Goal: Information Seeking & Learning: Compare options

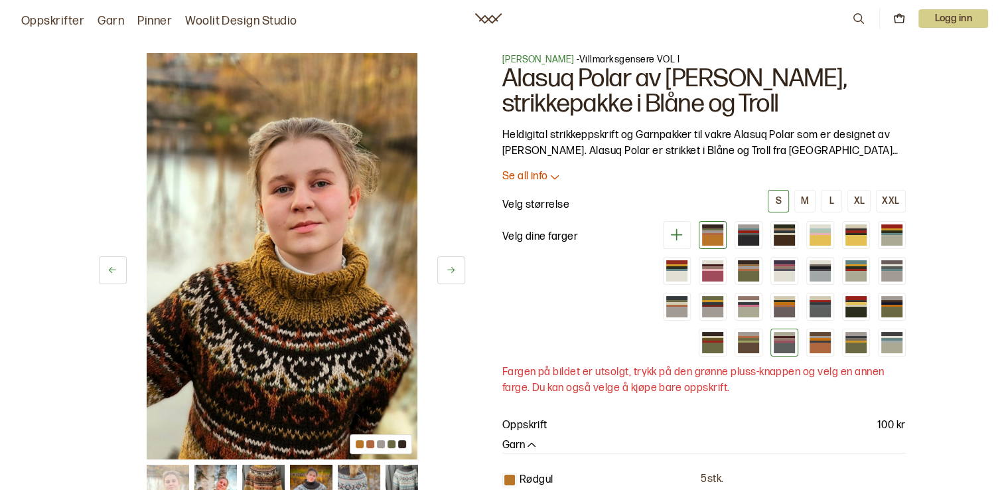
click at [783, 336] on div at bounding box center [784, 337] width 21 height 2
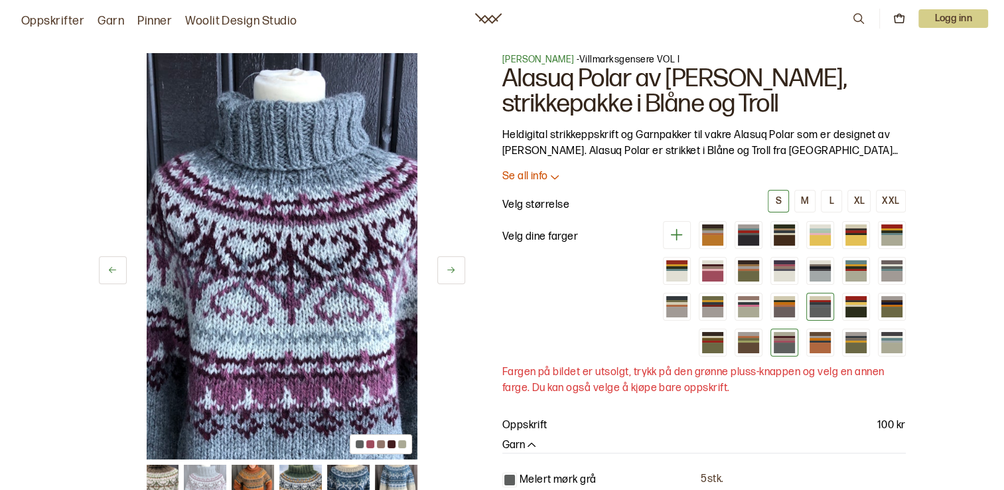
click at [824, 308] on div at bounding box center [820, 312] width 21 height 11
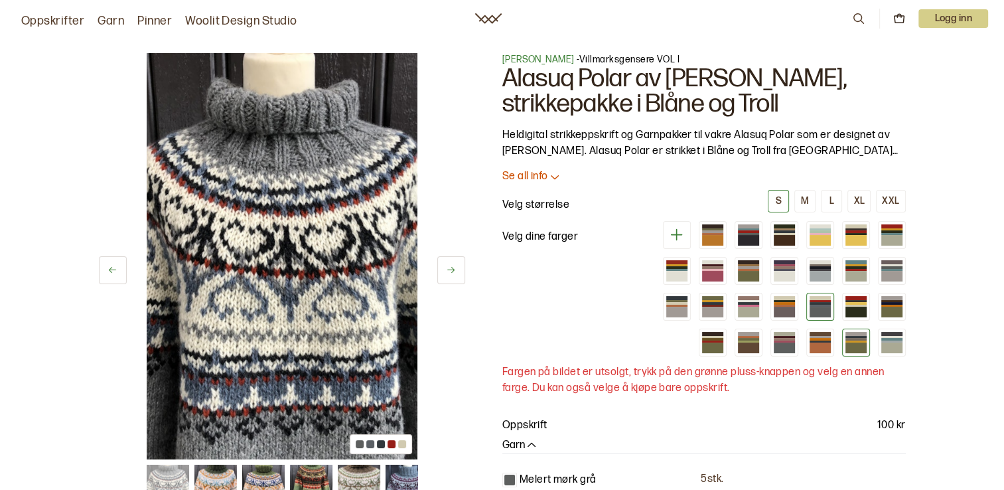
click at [853, 343] on div at bounding box center [855, 347] width 21 height 11
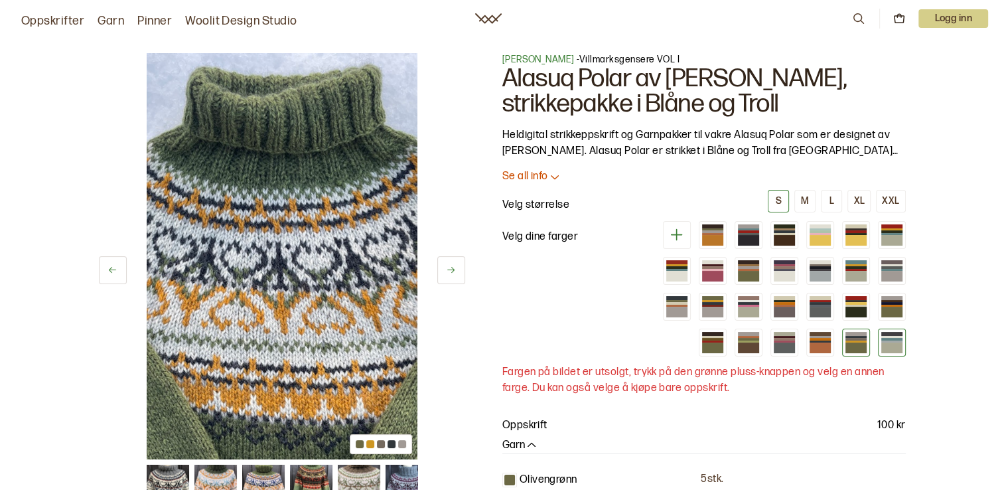
click at [890, 346] on div at bounding box center [891, 347] width 21 height 11
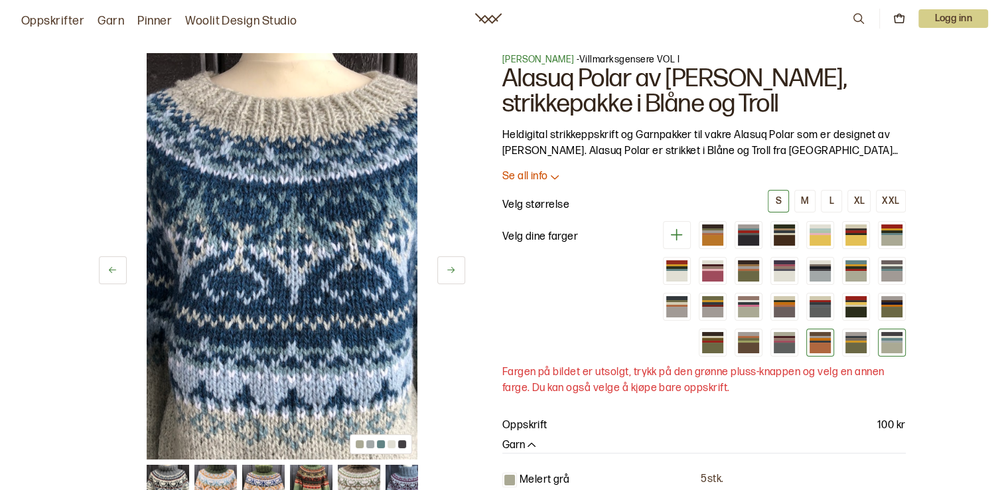
click at [830, 345] on div at bounding box center [820, 347] width 21 height 11
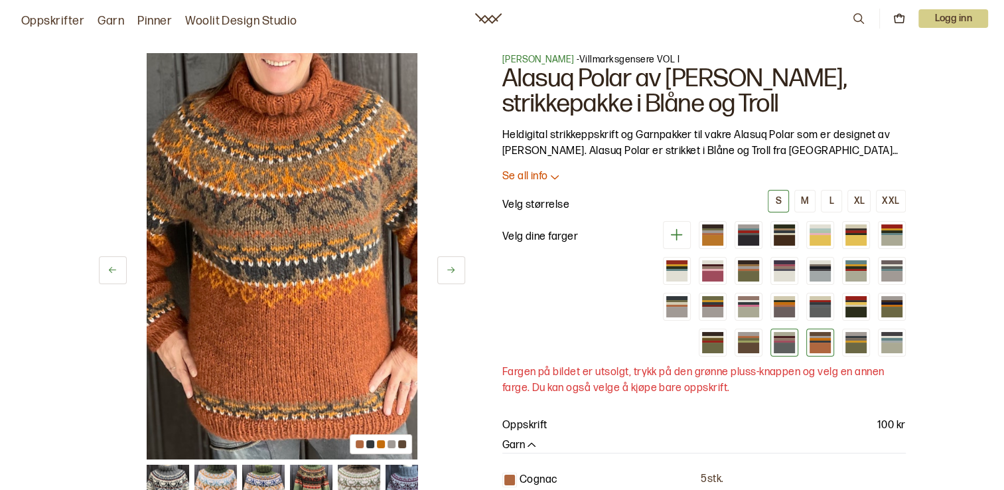
click at [780, 344] on div at bounding box center [784, 347] width 21 height 11
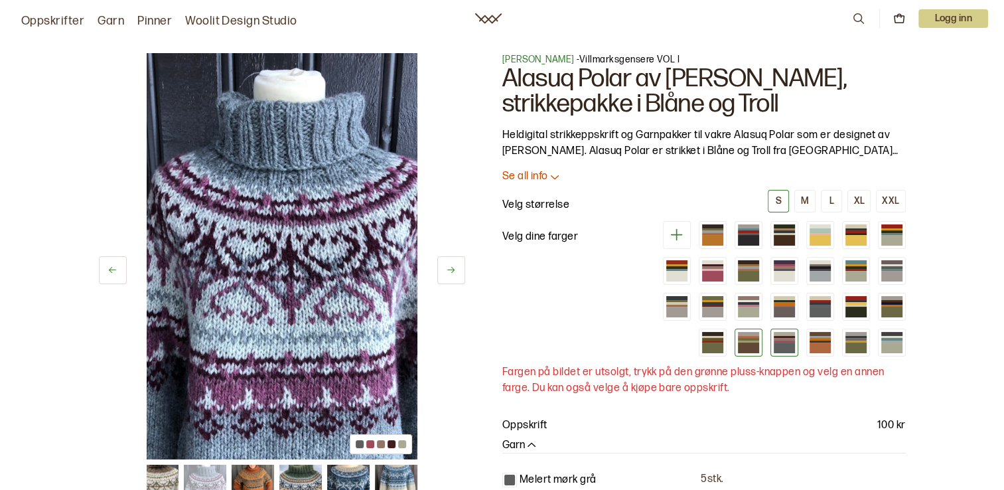
click at [754, 348] on div at bounding box center [748, 347] width 21 height 11
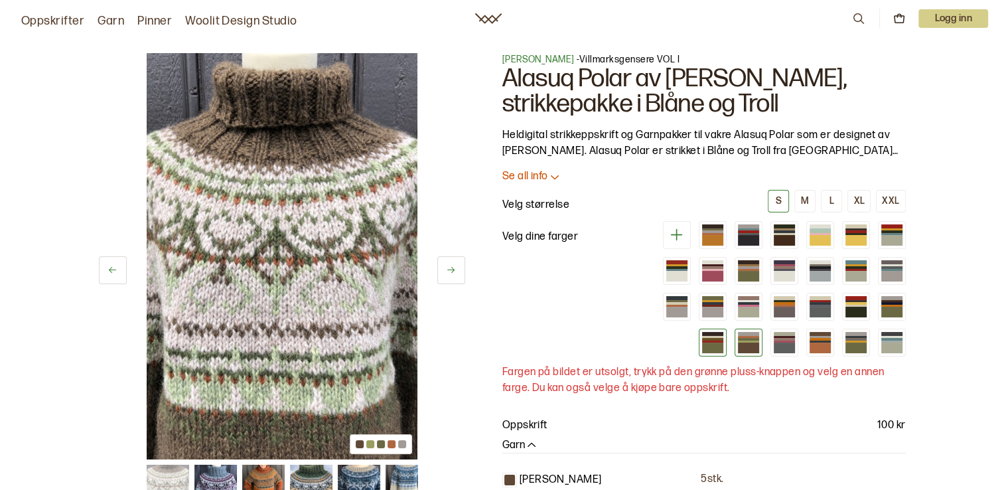
click at [717, 348] on div at bounding box center [712, 347] width 21 height 11
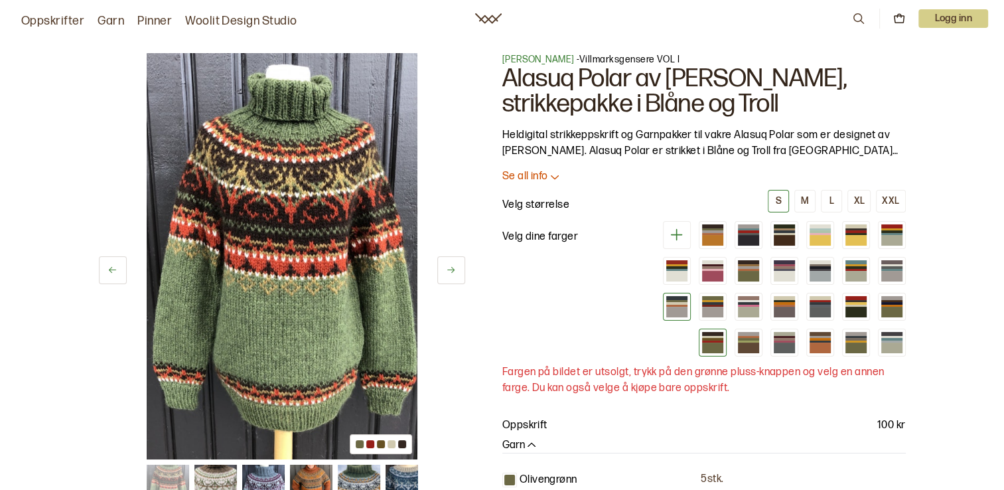
click at [679, 305] on div at bounding box center [676, 306] width 21 height 2
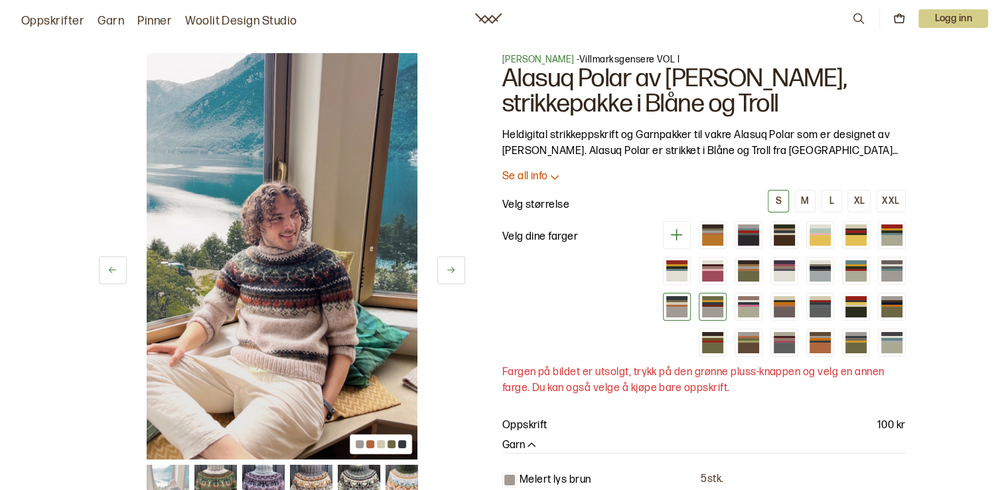
click at [717, 307] on div at bounding box center [712, 312] width 21 height 11
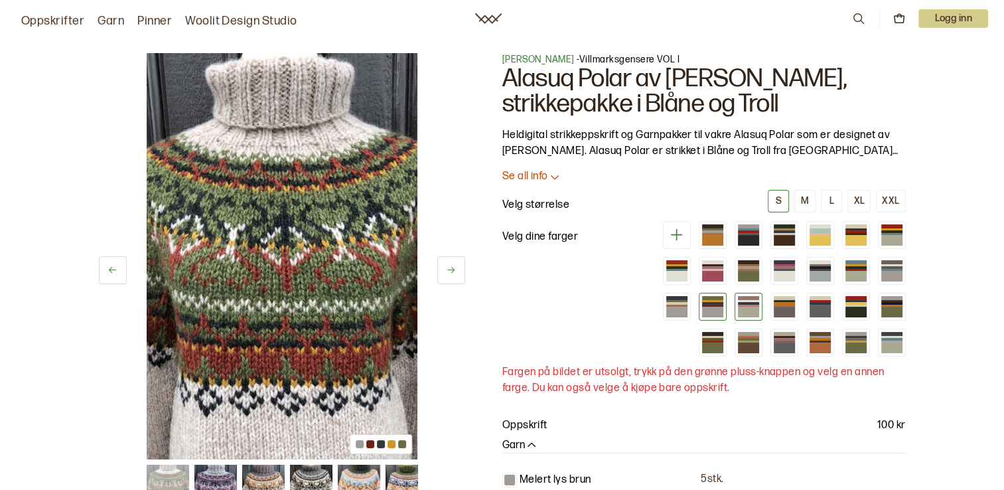
click at [749, 305] on div at bounding box center [748, 306] width 21 height 2
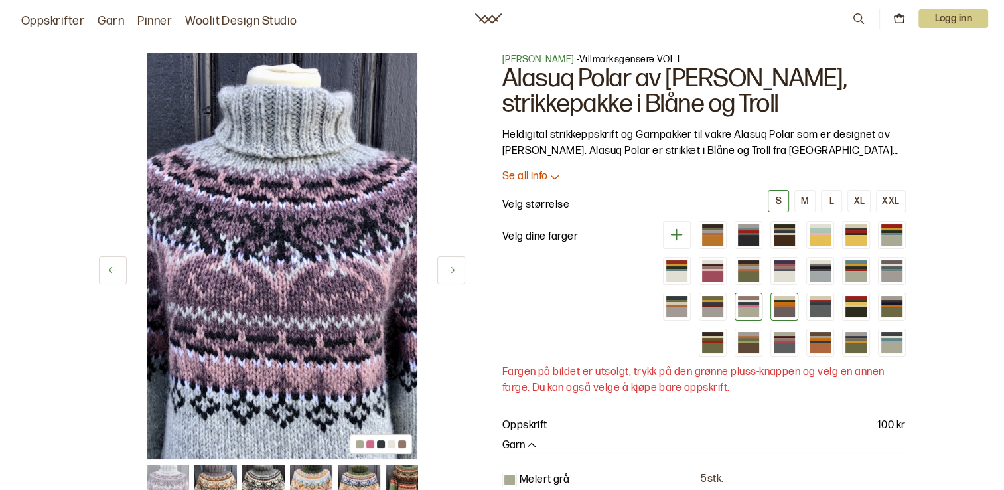
click at [782, 305] on div at bounding box center [784, 306] width 21 height 2
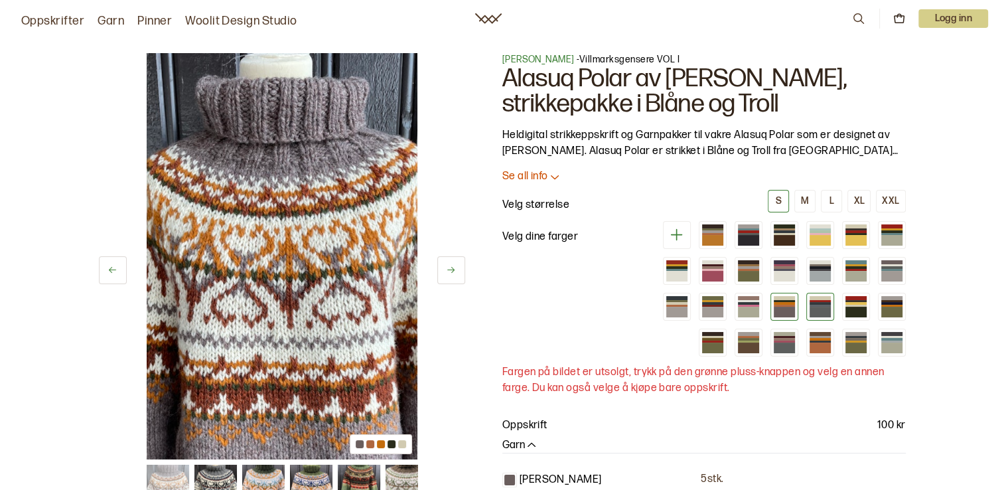
click at [810, 302] on div at bounding box center [820, 303] width 21 height 2
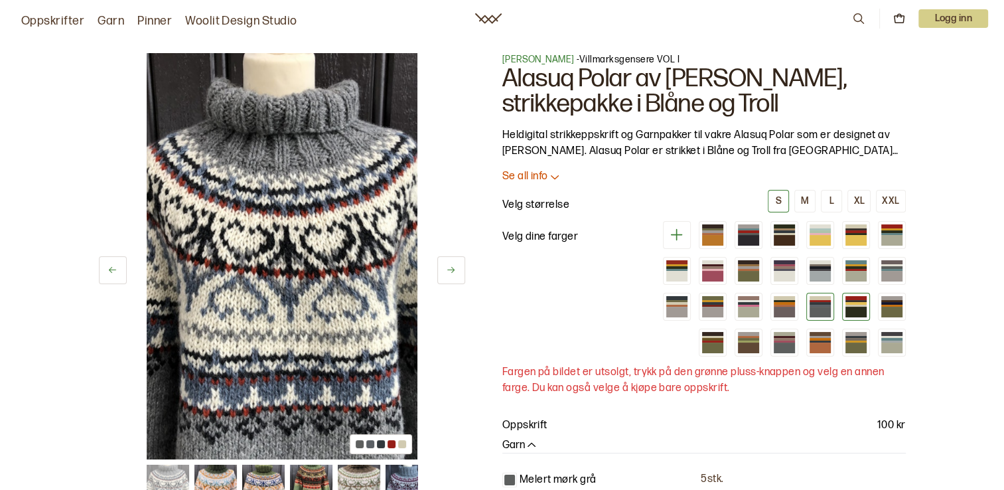
click at [861, 305] on div at bounding box center [855, 306] width 21 height 2
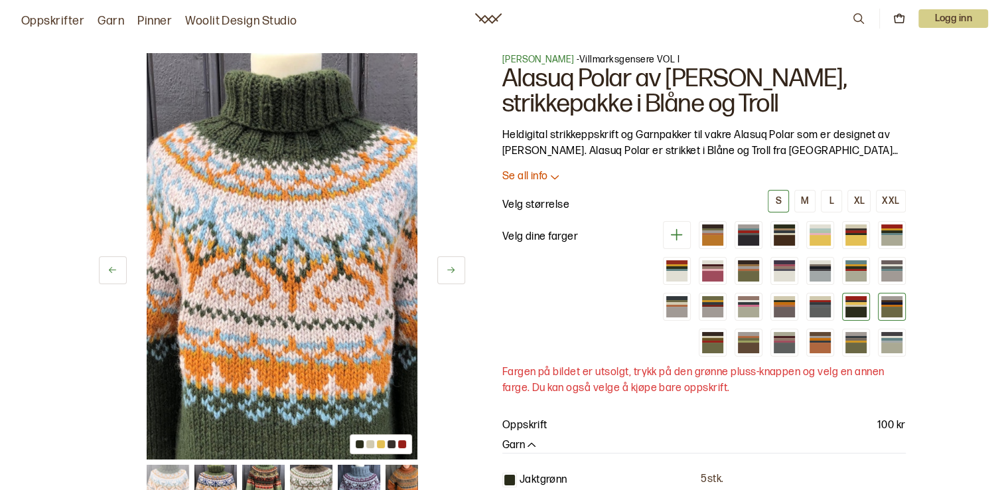
click at [892, 302] on div at bounding box center [891, 303] width 21 height 2
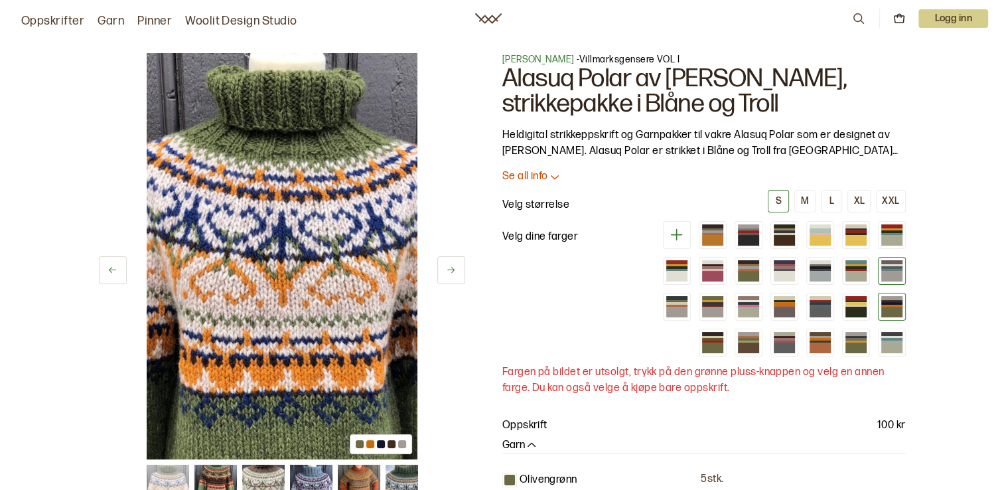
click at [892, 271] on div at bounding box center [891, 276] width 21 height 11
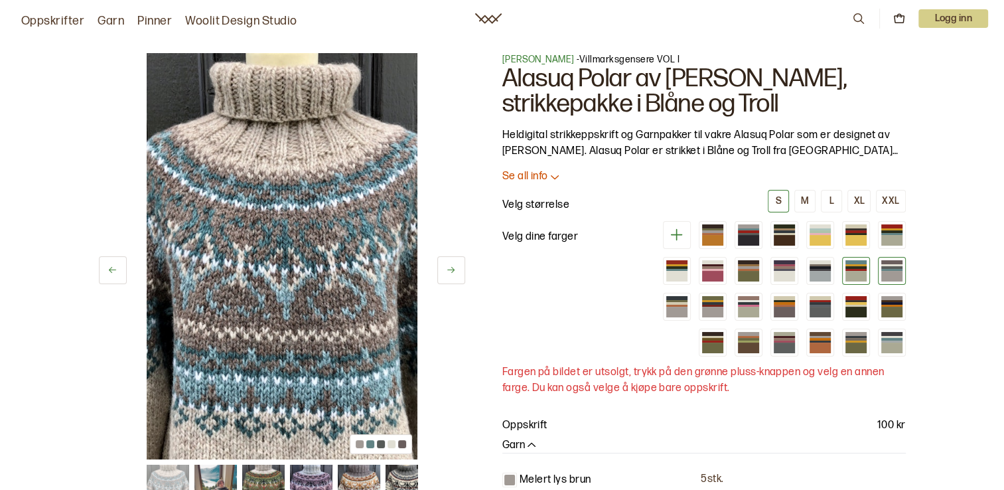
click at [852, 267] on div at bounding box center [855, 267] width 21 height 2
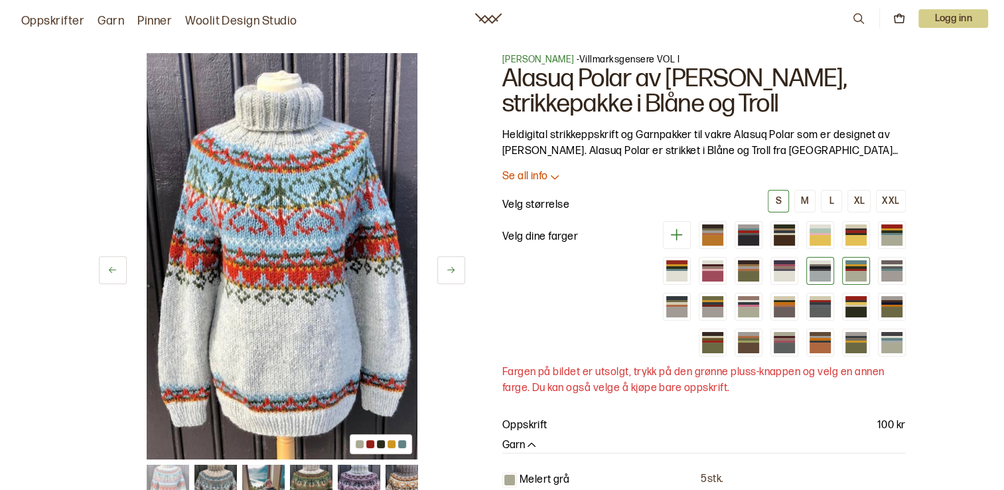
click at [812, 265] on div at bounding box center [820, 265] width 21 height 2
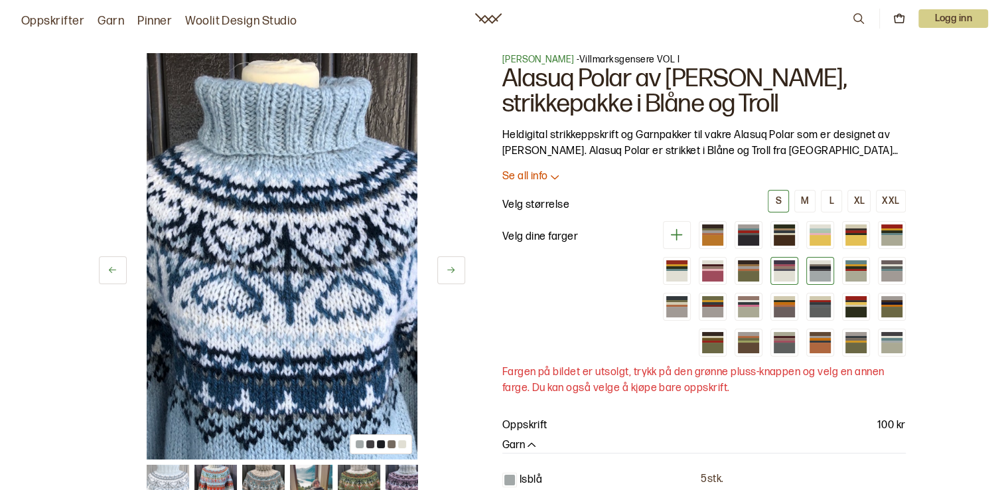
click at [791, 271] on div at bounding box center [784, 276] width 21 height 11
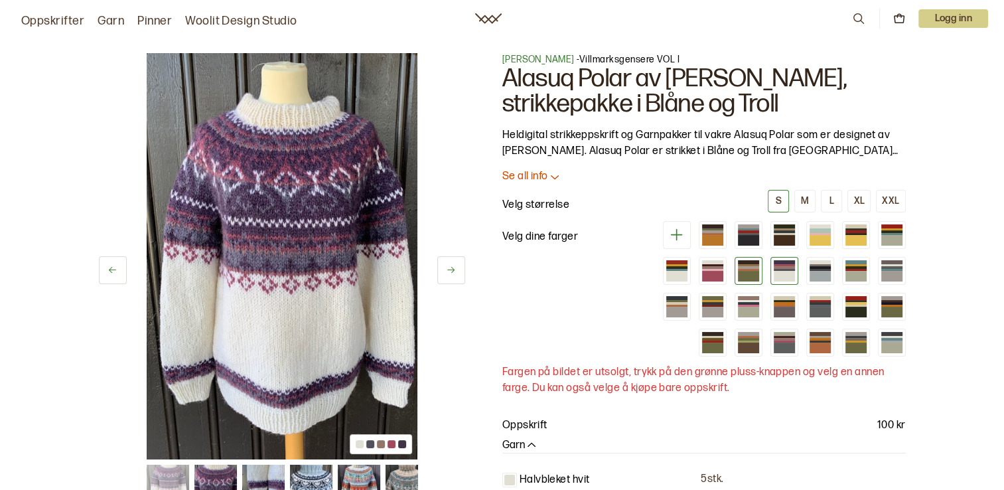
click at [753, 272] on div at bounding box center [748, 276] width 21 height 11
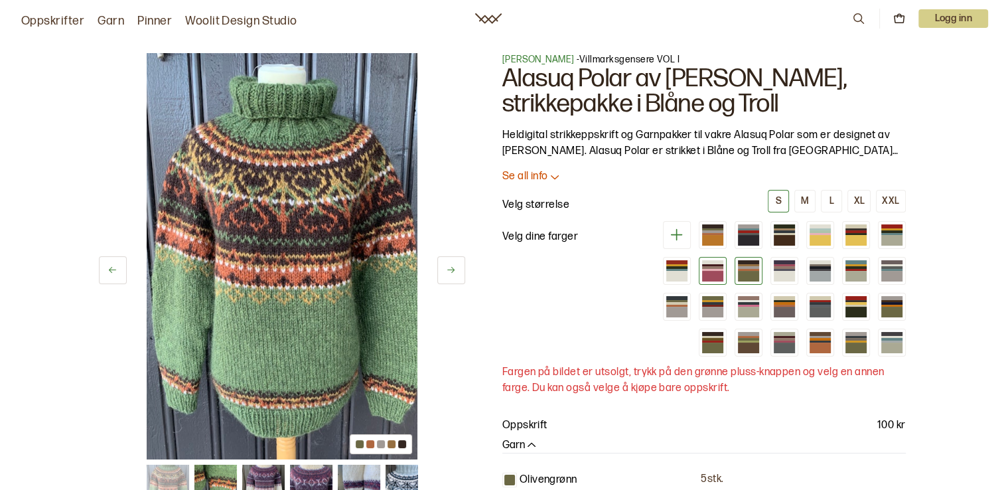
click at [717, 269] on div at bounding box center [712, 270] width 21 height 2
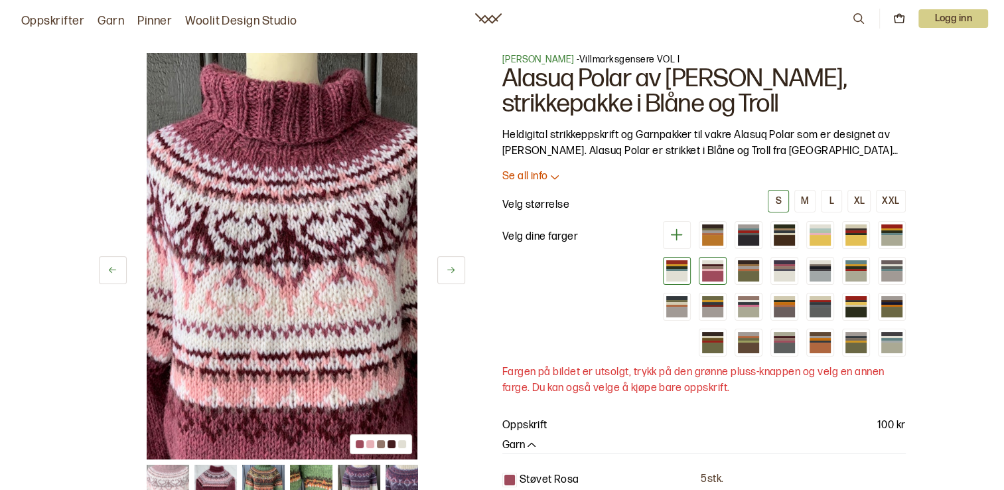
click at [670, 264] on div at bounding box center [676, 265] width 21 height 2
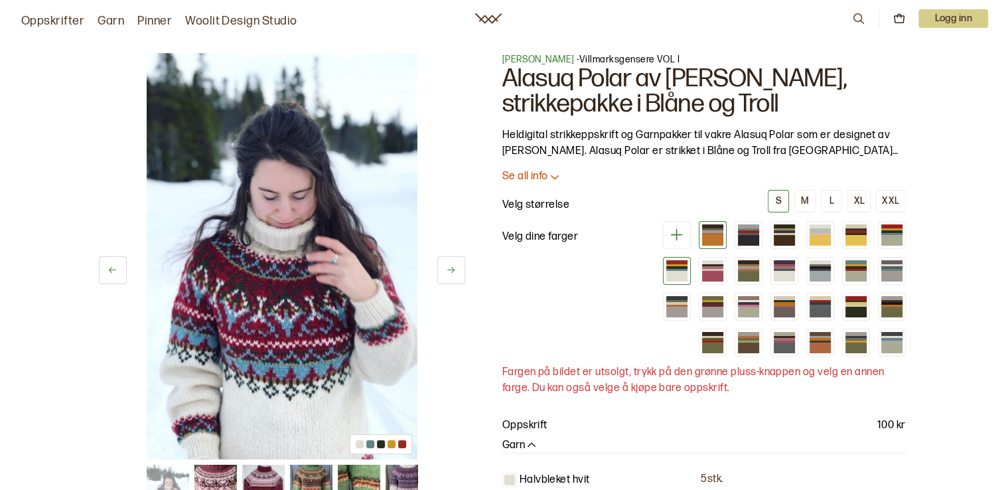
click at [719, 241] on div at bounding box center [712, 240] width 21 height 11
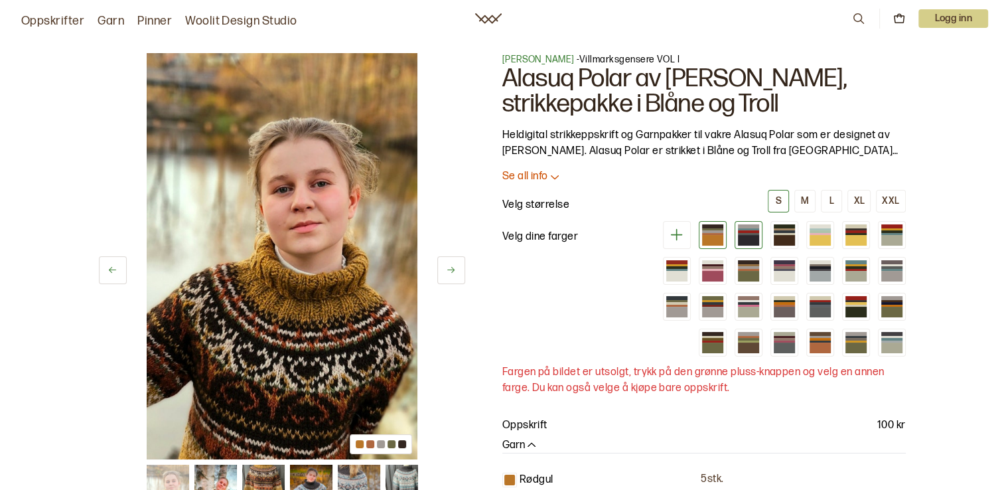
click at [756, 238] on div at bounding box center [748, 240] width 21 height 11
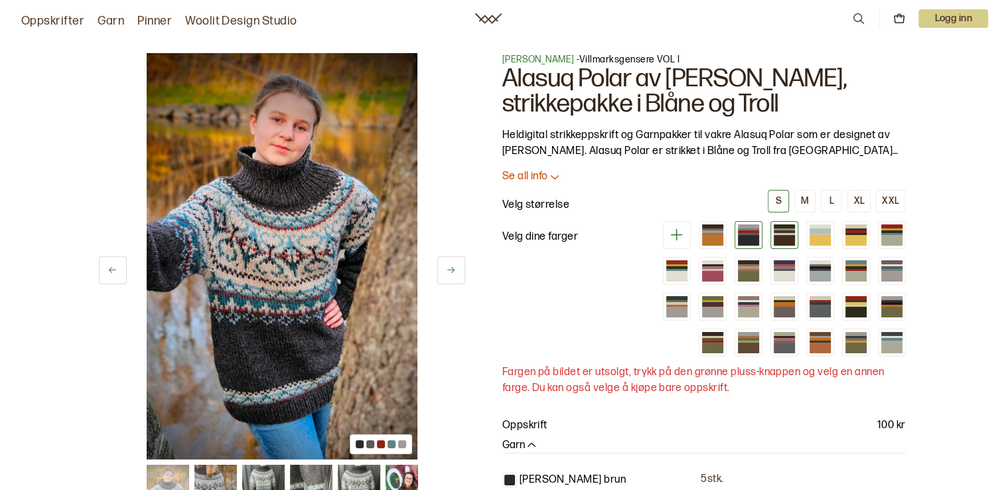
click at [786, 241] on div at bounding box center [784, 240] width 21 height 11
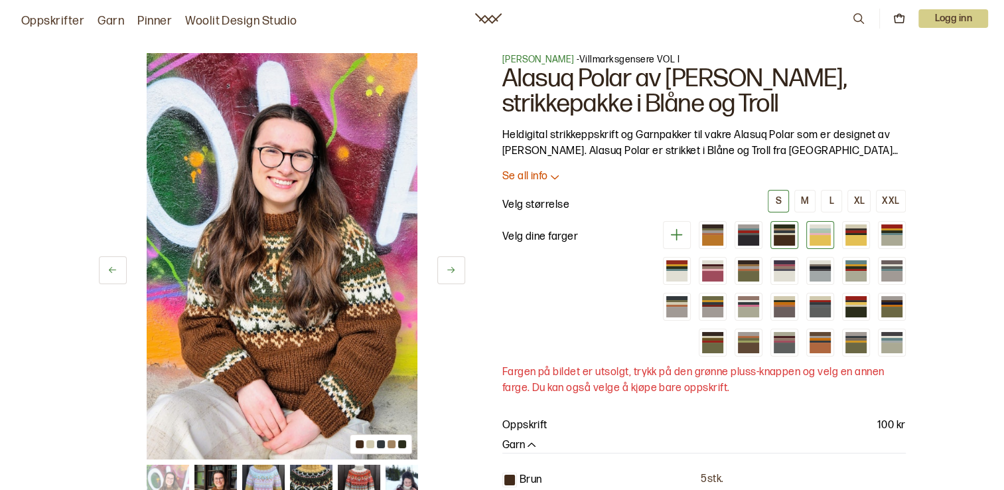
click at [818, 235] on div at bounding box center [820, 240] width 21 height 11
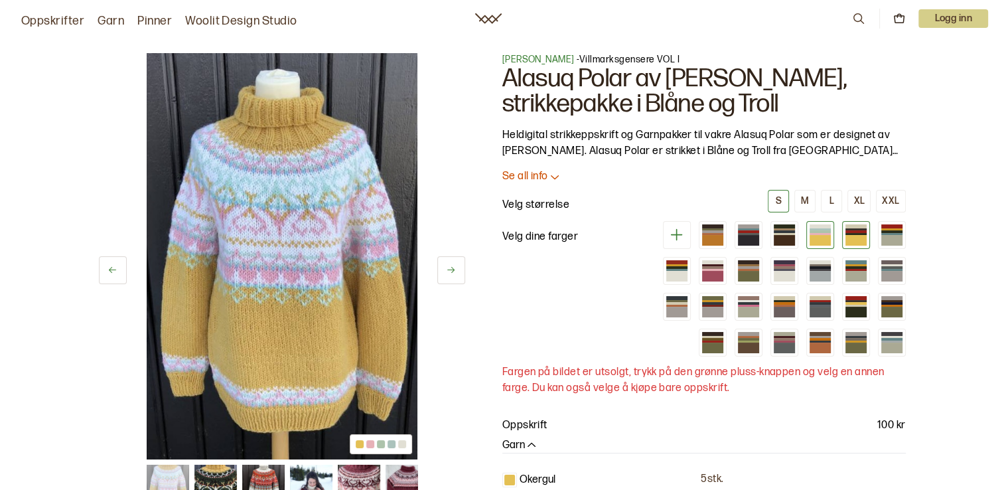
click at [847, 232] on div at bounding box center [855, 231] width 21 height 2
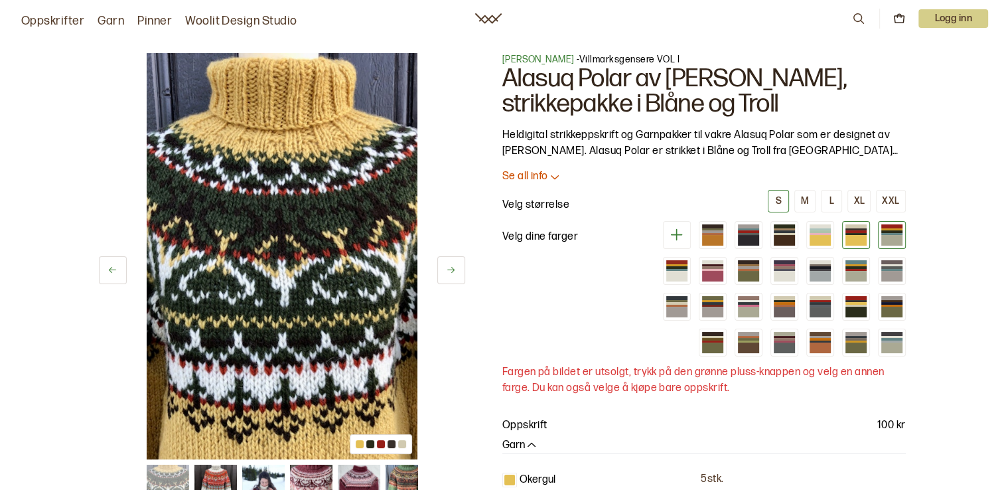
click at [891, 234] on div at bounding box center [891, 234] width 21 height 2
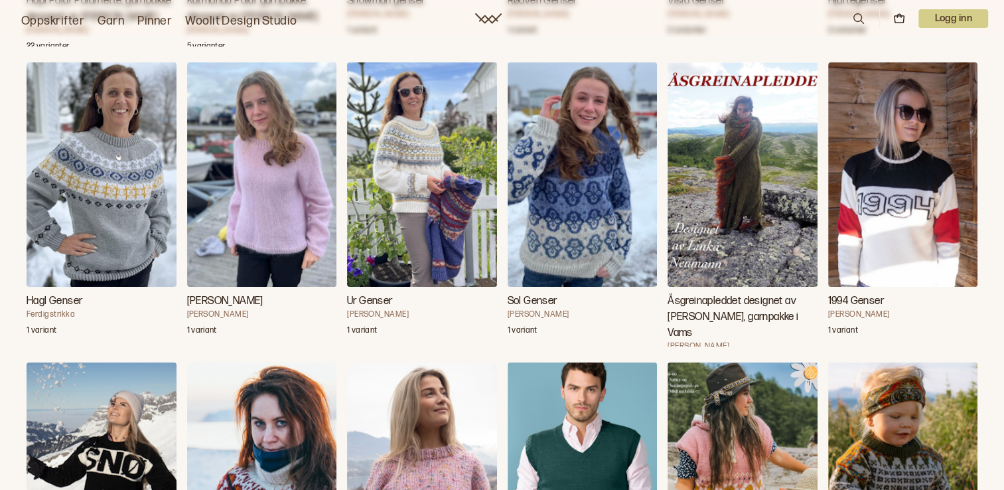
scroll to position [14599, 0]
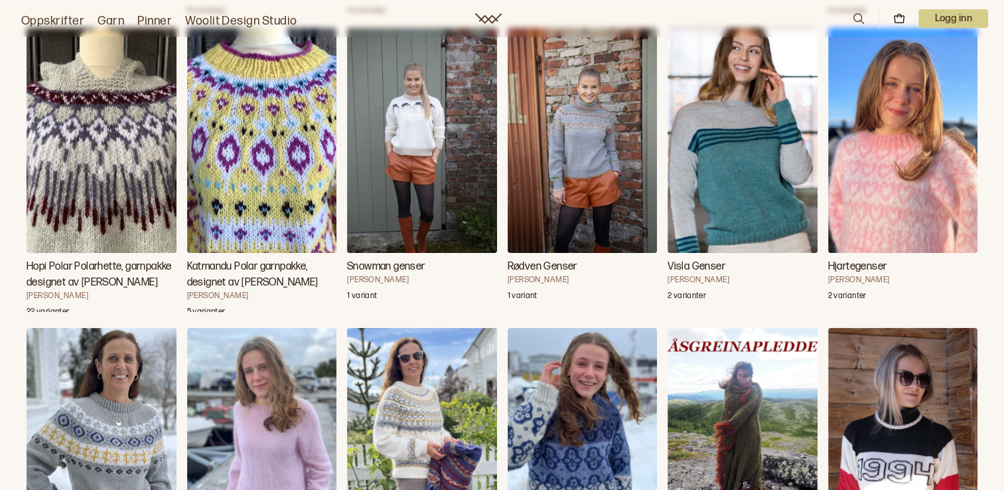
click at [435, 166] on img "Snowman genser" at bounding box center [422, 140] width 150 height 224
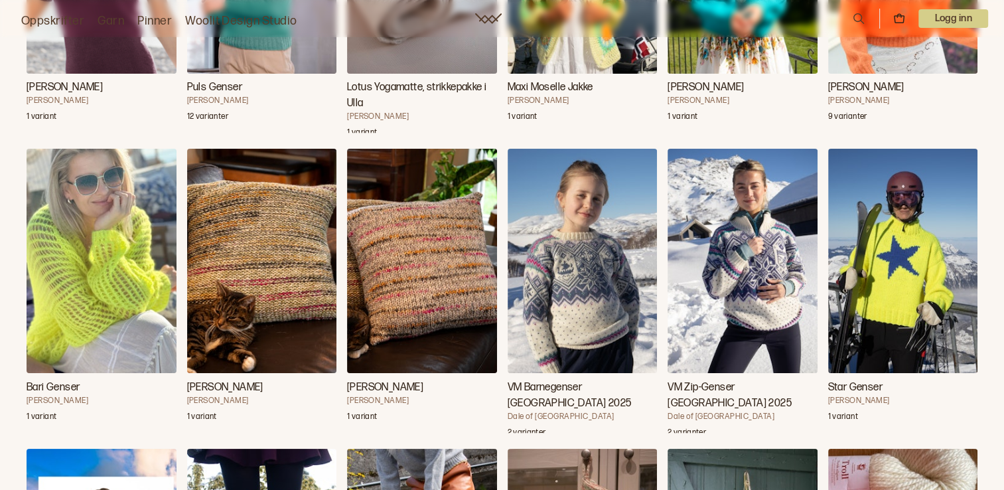
scroll to position [16308, 0]
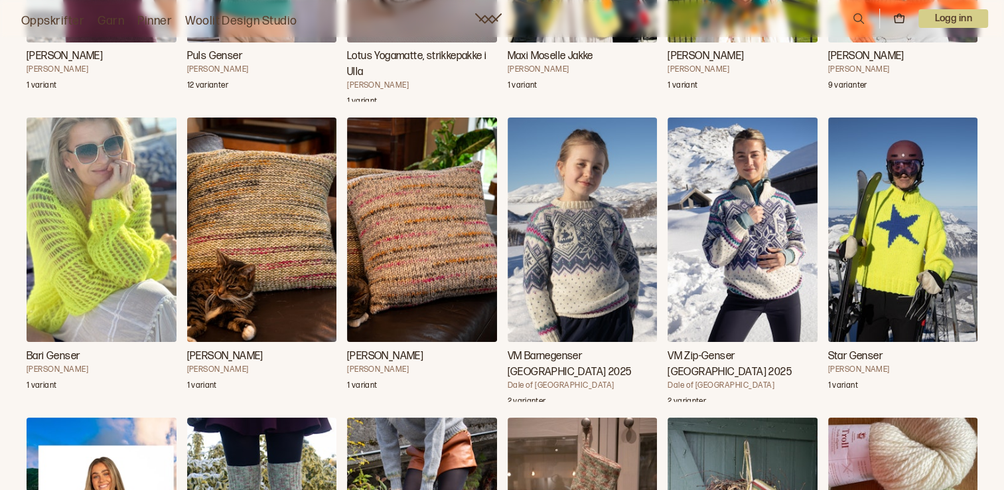
click at [786, 224] on img "VM Zip-Genser Trondheim 2025" at bounding box center [743, 229] width 150 height 224
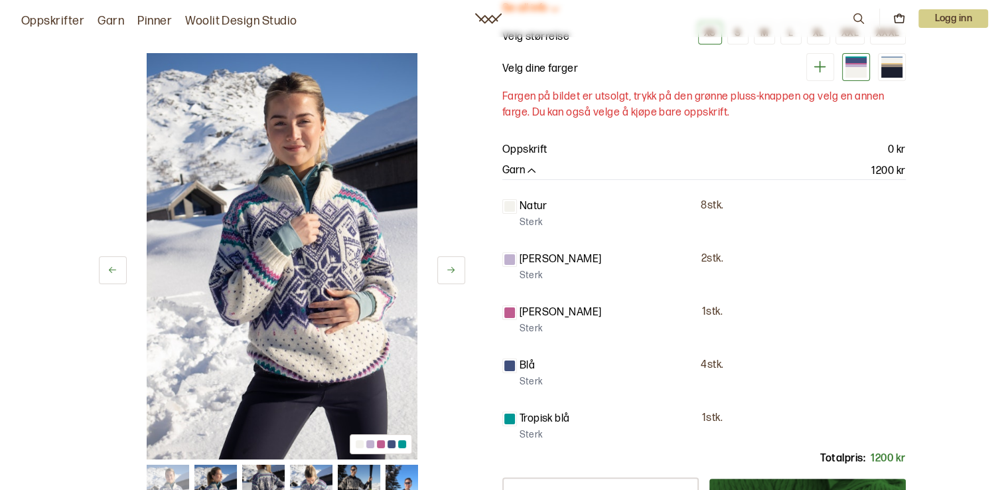
scroll to position [199, 0]
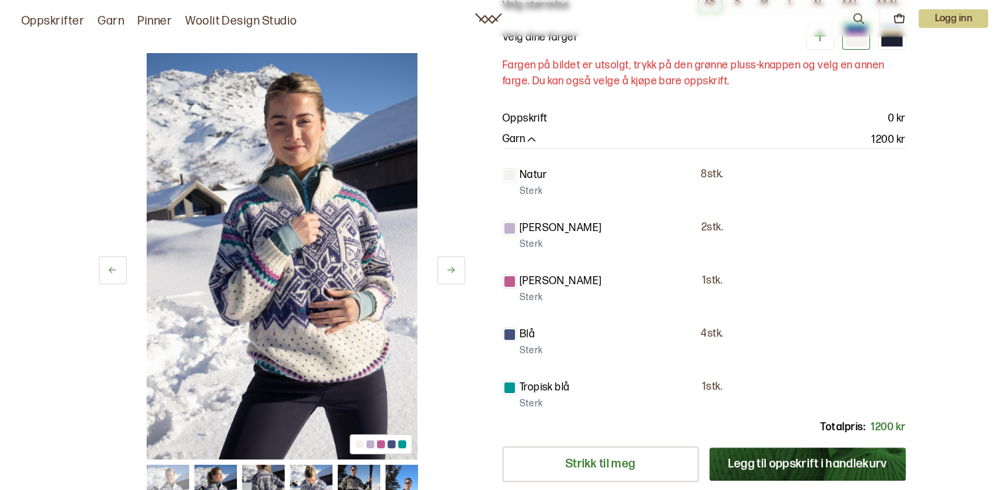
click at [393, 475] on img at bounding box center [407, 486] width 42 height 42
click at [449, 271] on icon at bounding box center [451, 270] width 10 height 10
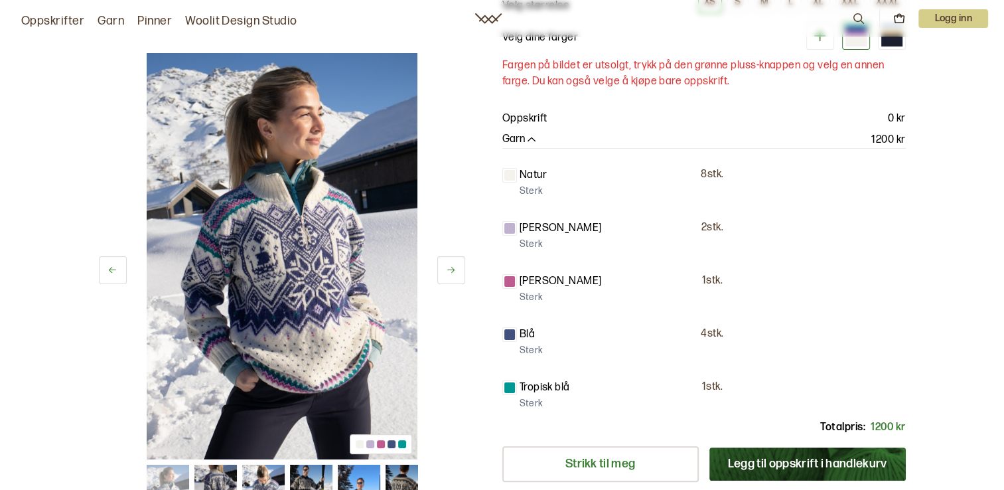
click at [449, 271] on icon at bounding box center [451, 270] width 10 height 10
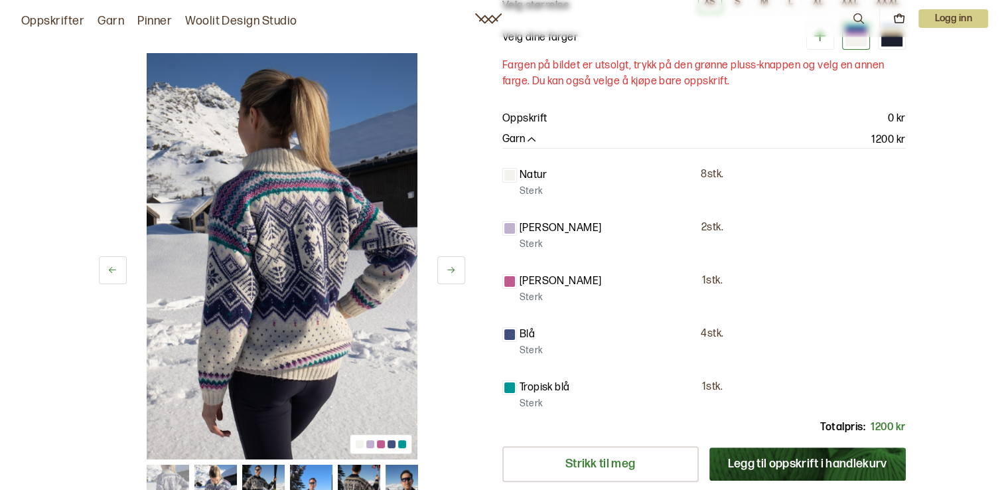
click at [449, 271] on icon at bounding box center [451, 270] width 10 height 10
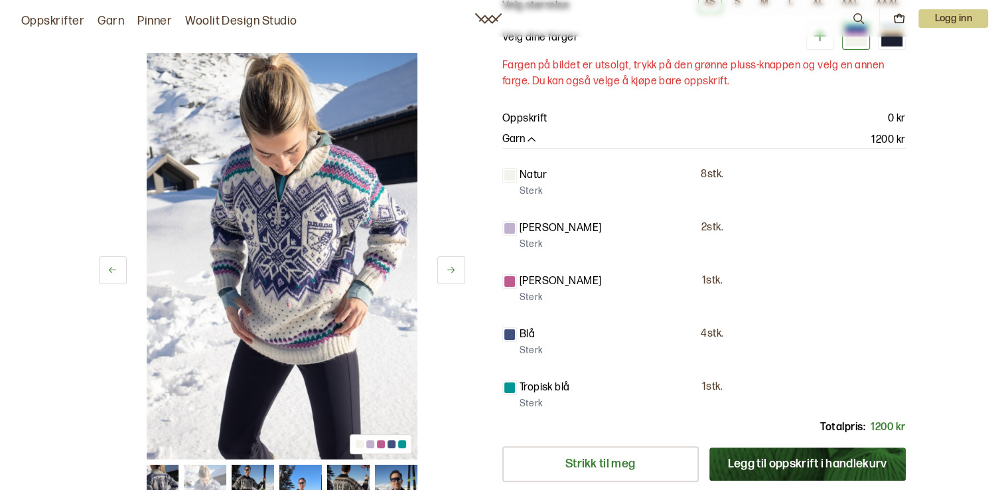
click at [449, 271] on icon at bounding box center [451, 270] width 10 height 10
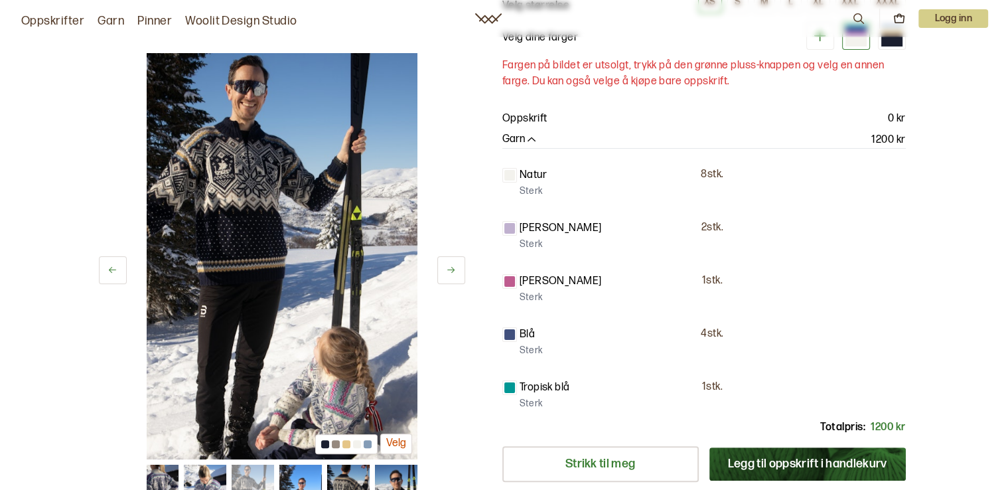
click at [449, 271] on icon at bounding box center [451, 270] width 10 height 10
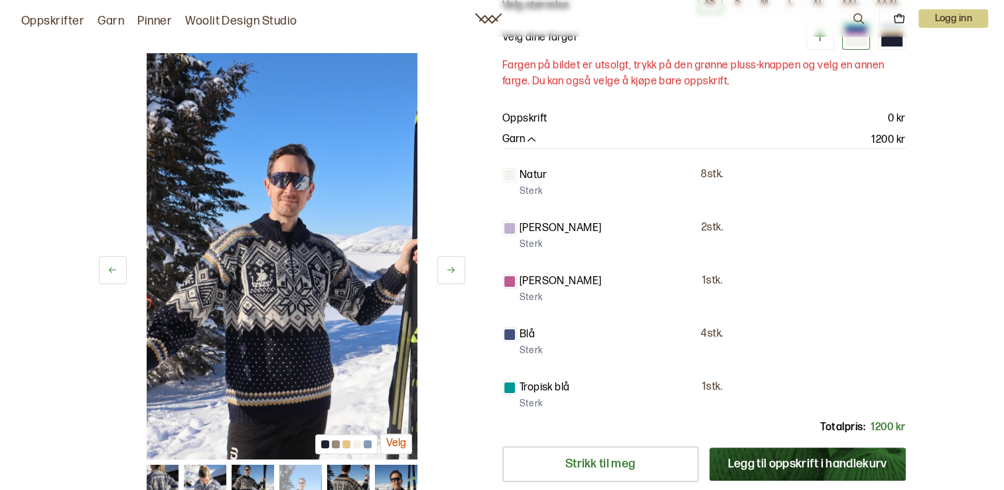
click at [449, 271] on icon at bounding box center [451, 270] width 10 height 10
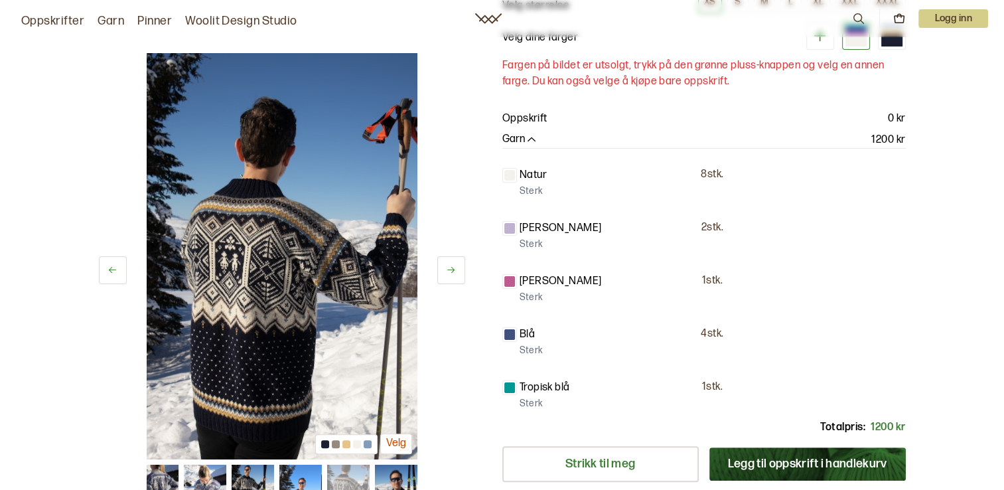
click at [449, 271] on icon at bounding box center [451, 270] width 10 height 10
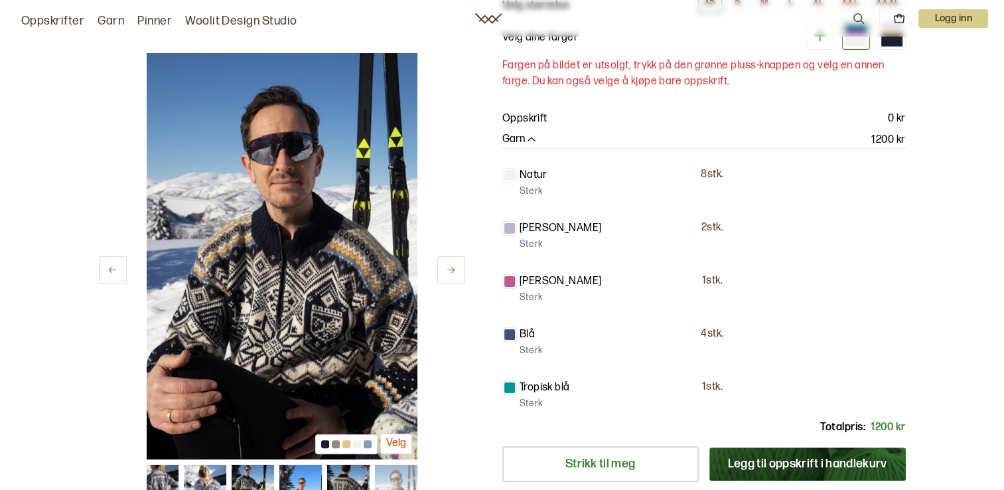
click at [449, 271] on icon at bounding box center [451, 270] width 10 height 10
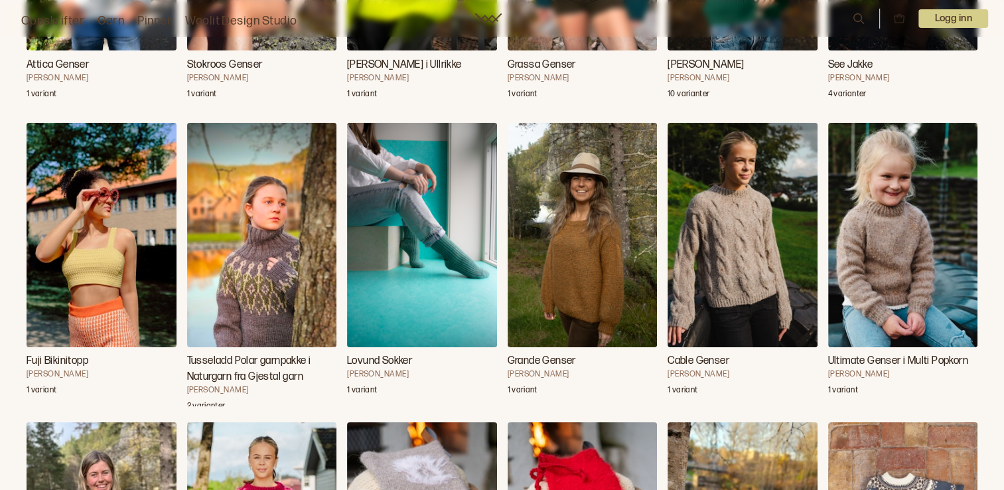
scroll to position [19576, 0]
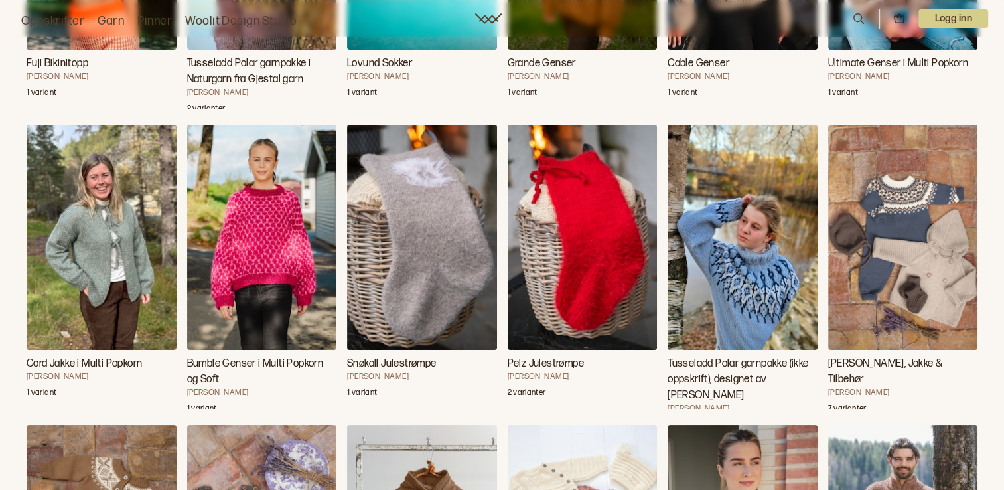
click at [753, 283] on img "Tusseladd Polar garnpakke (ikke oppskrift), designet av Linka Neumann" at bounding box center [743, 237] width 150 height 224
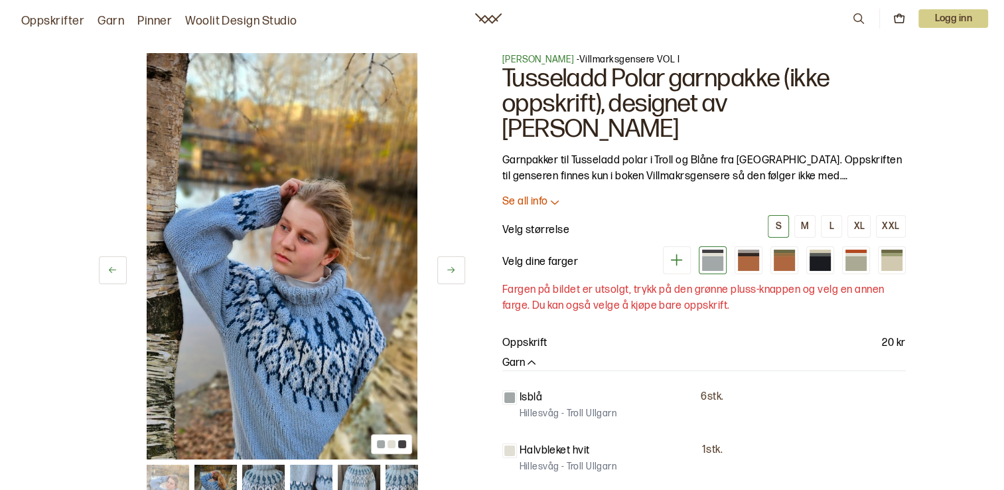
click at [451, 267] on icon at bounding box center [451, 270] width 10 height 10
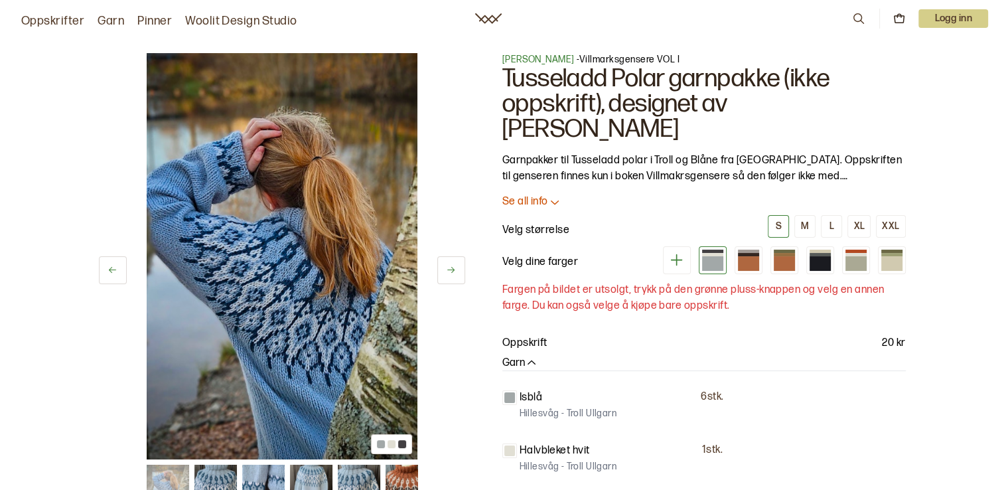
click at [451, 267] on icon at bounding box center [451, 270] width 10 height 10
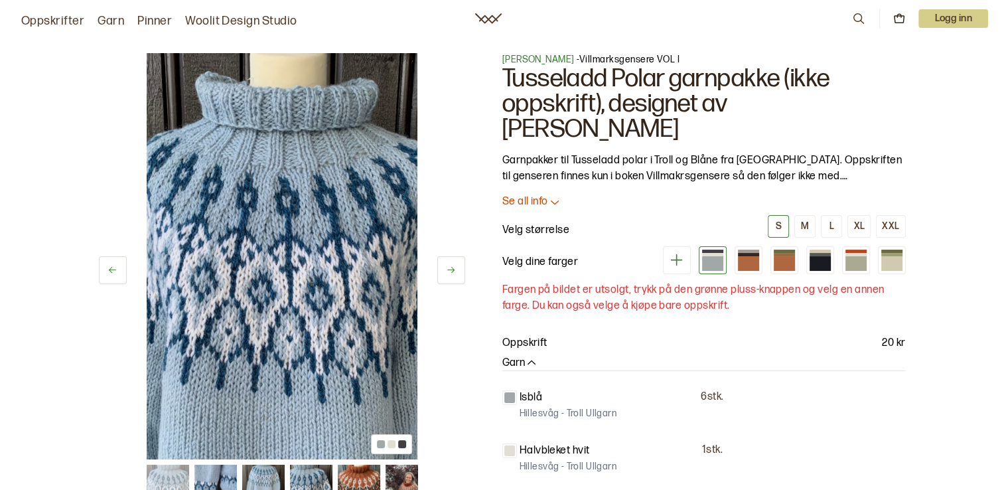
click at [451, 267] on icon at bounding box center [451, 270] width 10 height 10
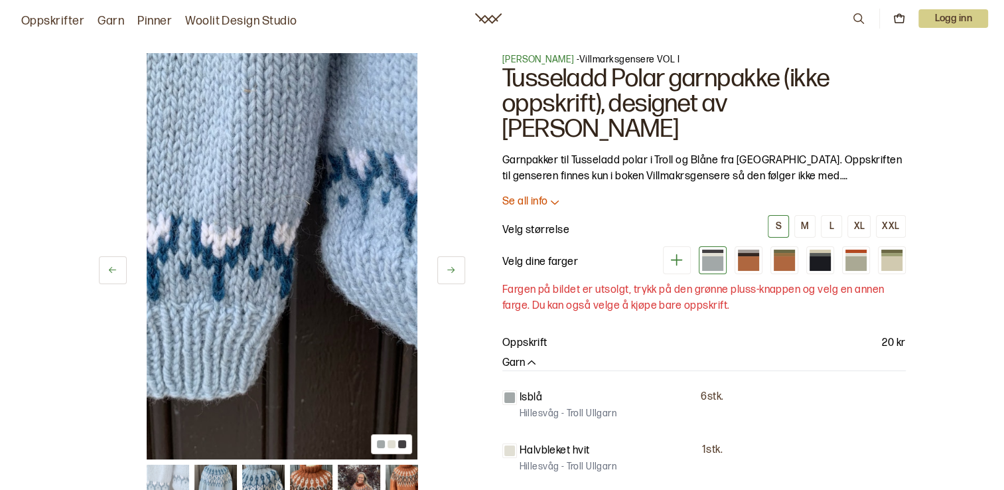
click at [451, 267] on icon at bounding box center [451, 270] width 10 height 10
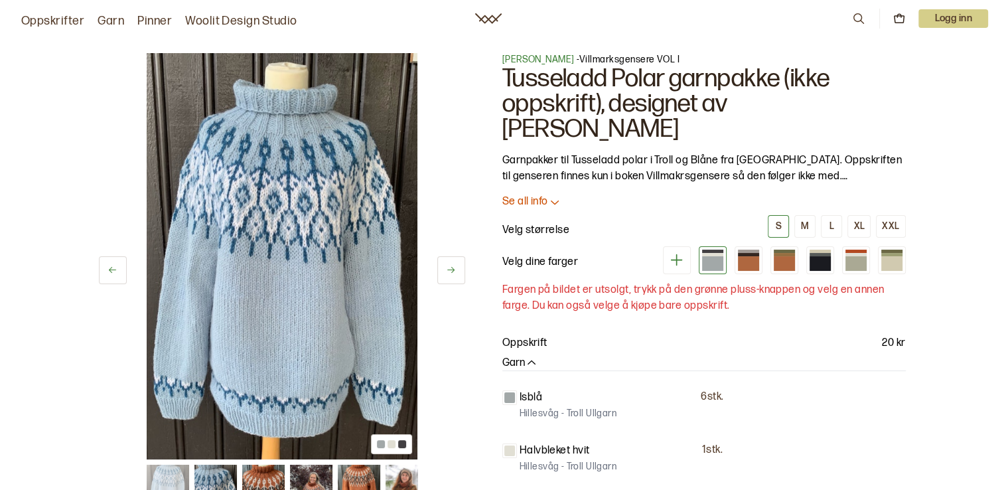
click at [451, 267] on icon at bounding box center [451, 270] width 10 height 10
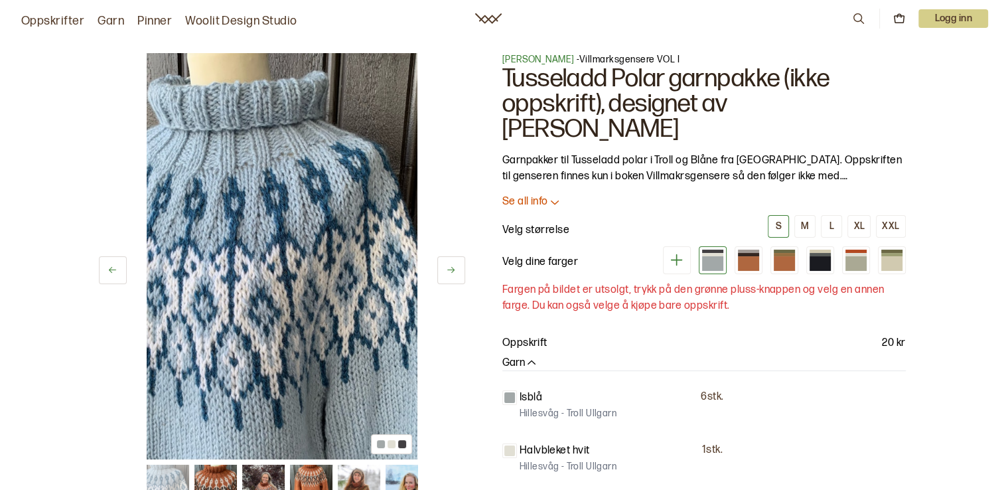
click at [451, 267] on icon at bounding box center [451, 270] width 10 height 10
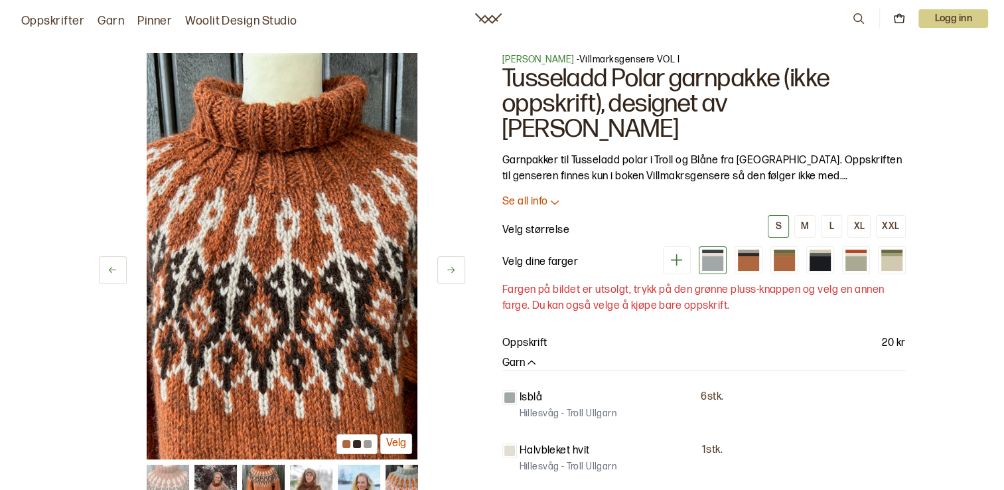
click at [451, 267] on icon at bounding box center [451, 270] width 10 height 10
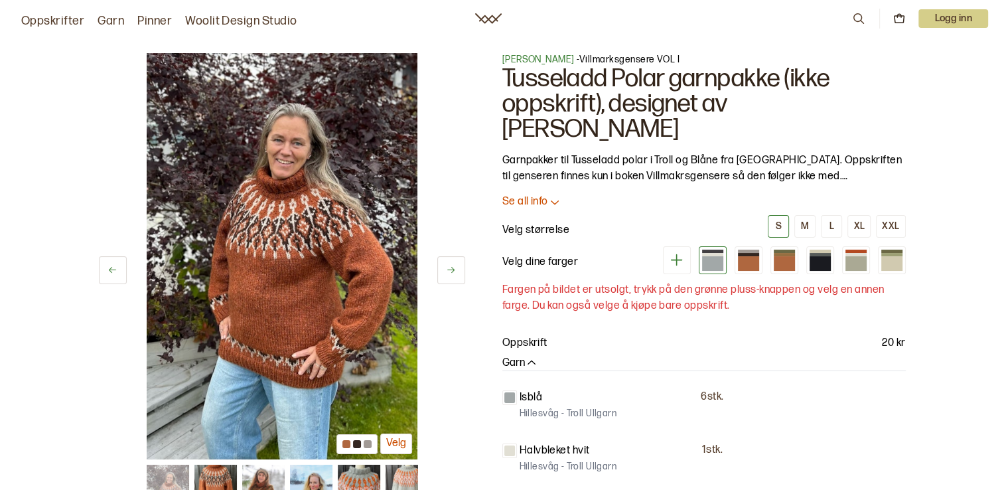
click at [451, 267] on icon at bounding box center [450, 270] width 7 height 6
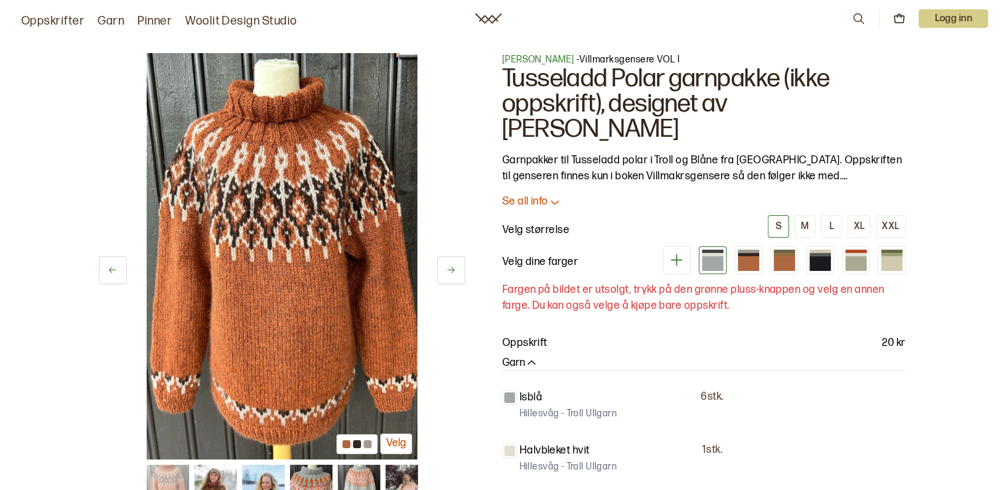
click at [451, 267] on icon at bounding box center [450, 270] width 7 height 6
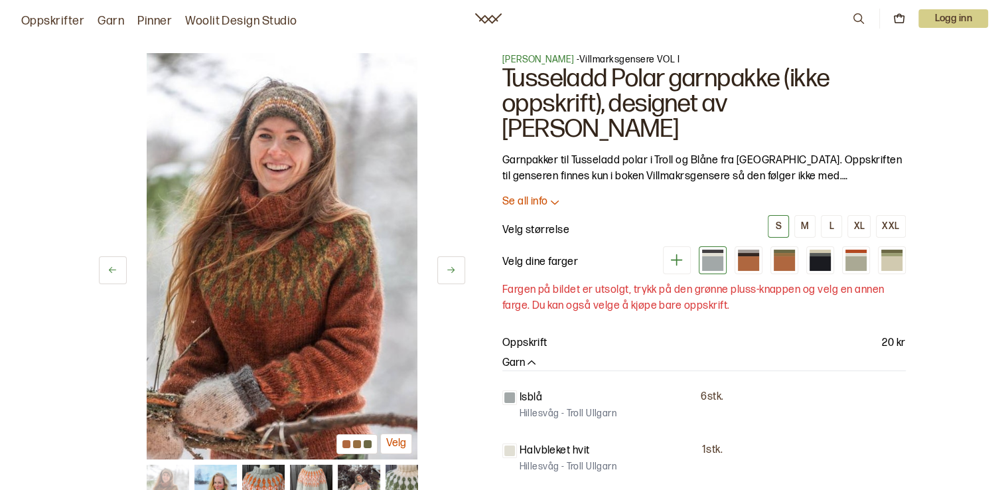
click at [451, 268] on icon at bounding box center [451, 270] width 10 height 10
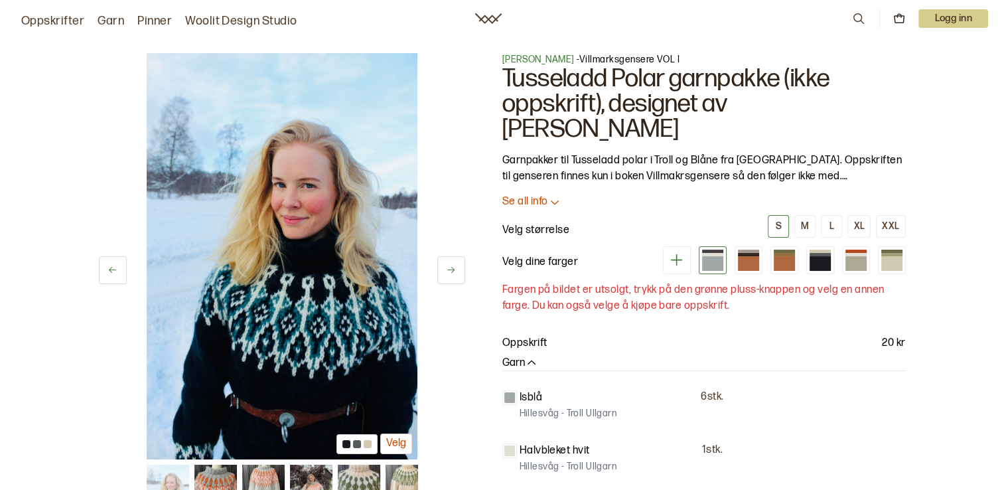
click at [451, 268] on icon at bounding box center [451, 270] width 10 height 10
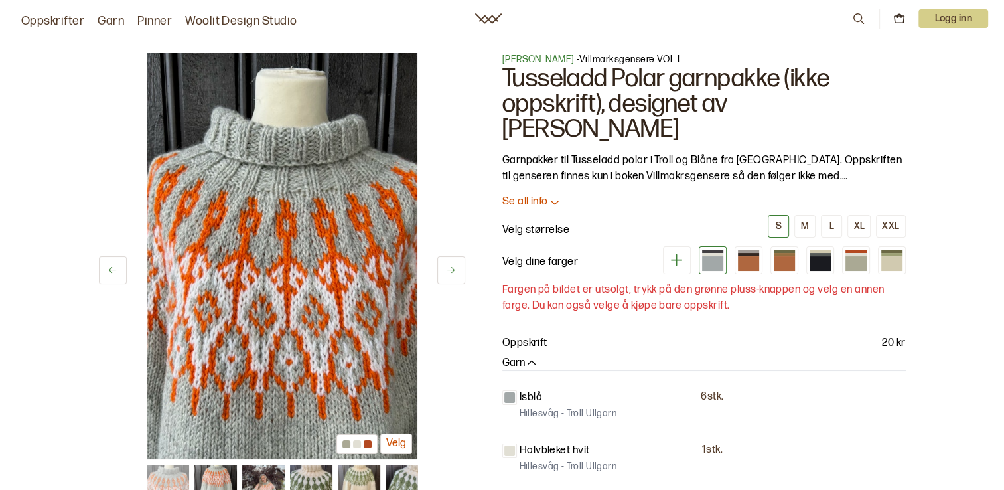
click at [451, 269] on icon at bounding box center [451, 270] width 10 height 10
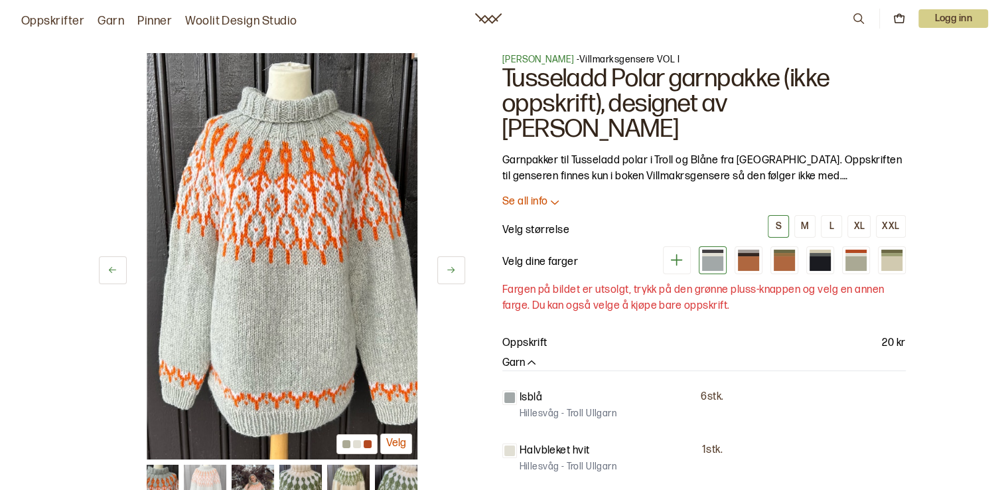
click at [451, 269] on icon at bounding box center [451, 270] width 10 height 10
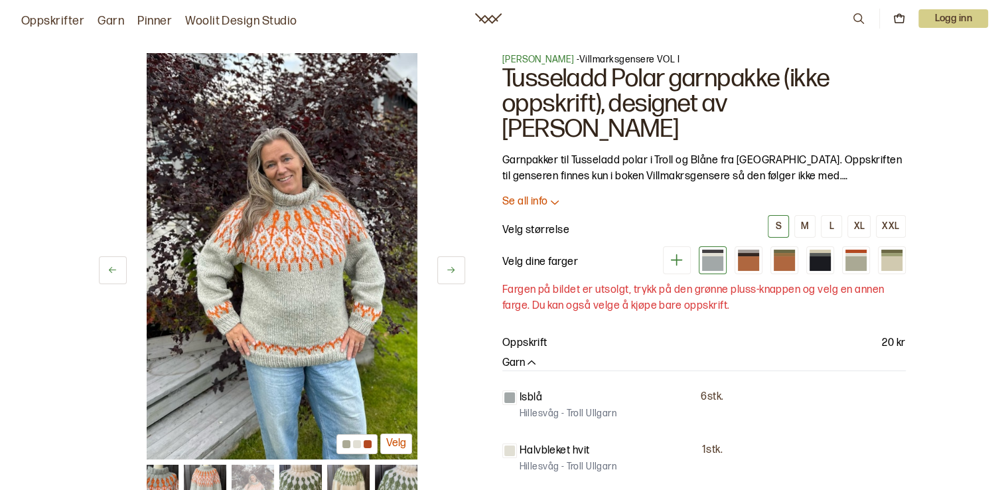
click at [451, 269] on icon at bounding box center [451, 270] width 10 height 10
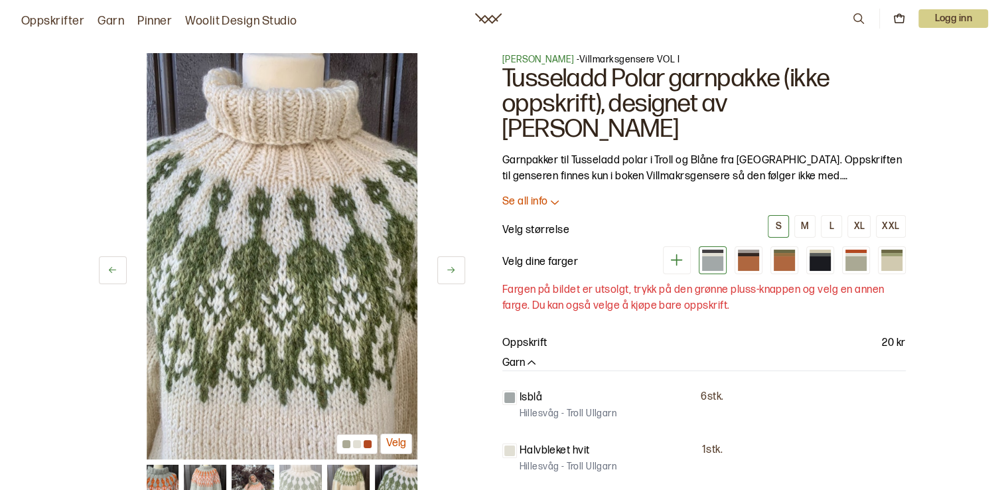
click at [451, 269] on icon at bounding box center [451, 270] width 10 height 10
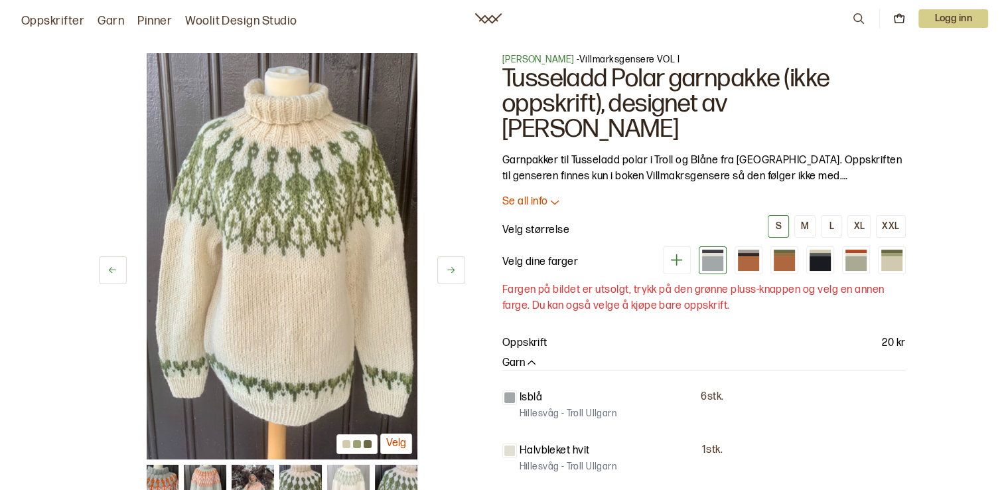
click at [451, 269] on icon at bounding box center [451, 270] width 10 height 10
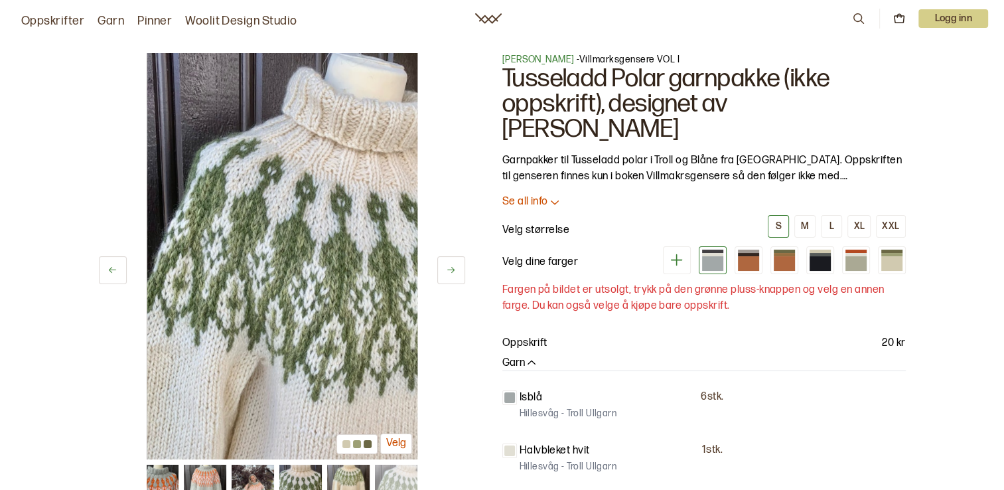
click at [451, 269] on icon at bounding box center [450, 270] width 7 height 6
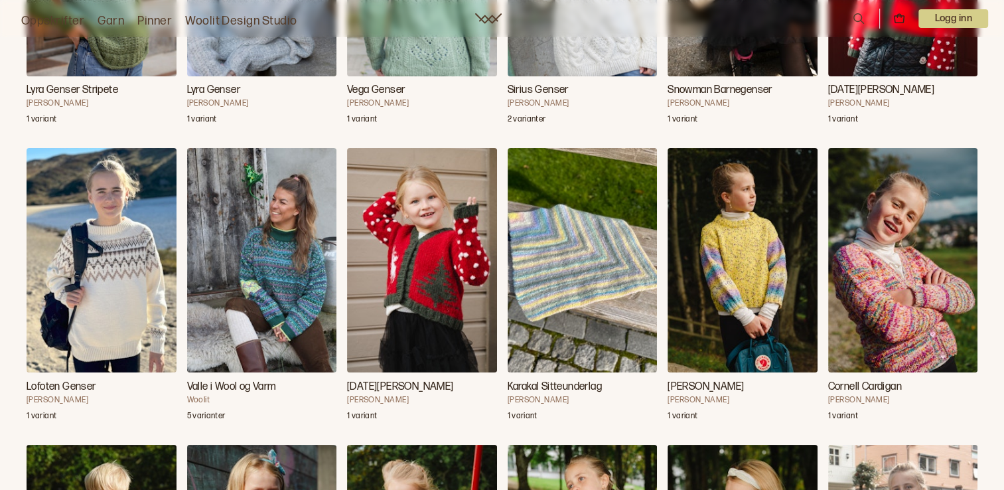
scroll to position [23438, 0]
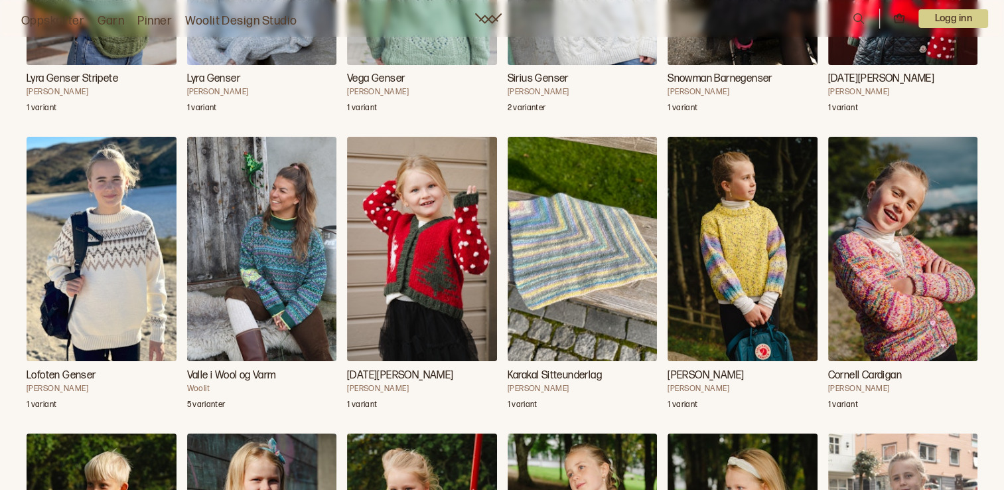
click at [288, 246] on img "Valle i Wool og Varm" at bounding box center [262, 249] width 150 height 224
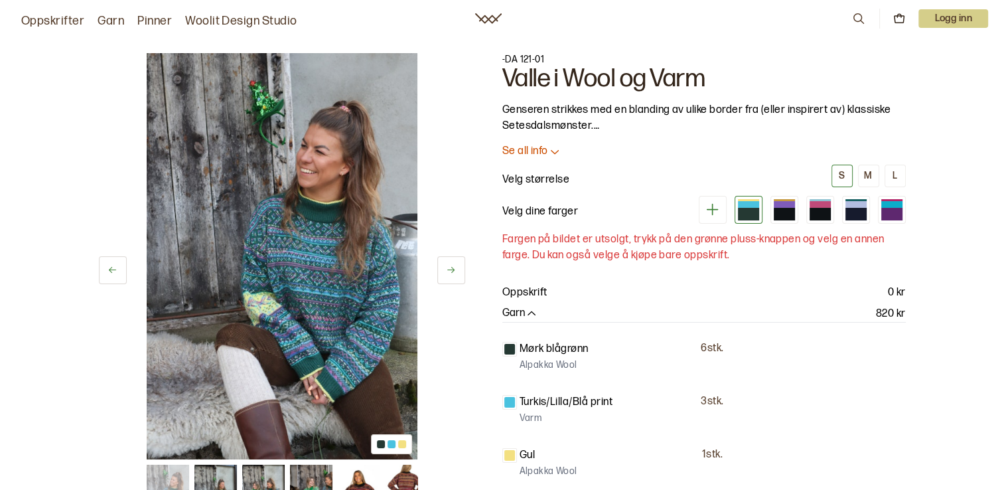
click at [451, 271] on icon at bounding box center [451, 270] width 10 height 10
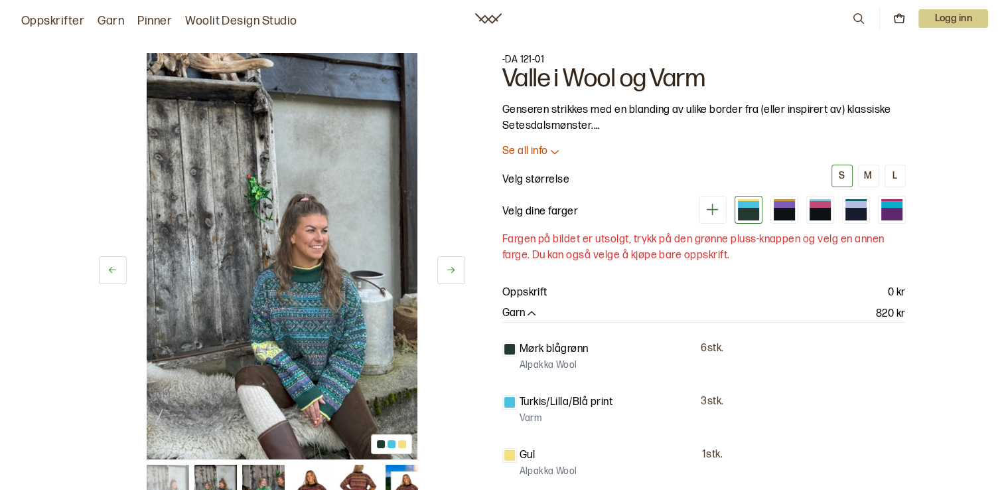
click at [451, 271] on icon at bounding box center [451, 270] width 10 height 10
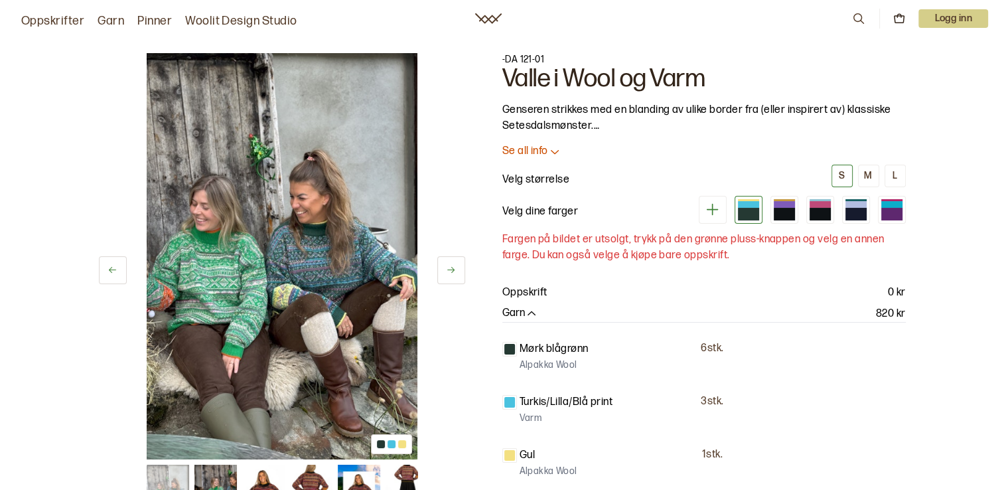
click at [451, 271] on icon at bounding box center [451, 270] width 10 height 10
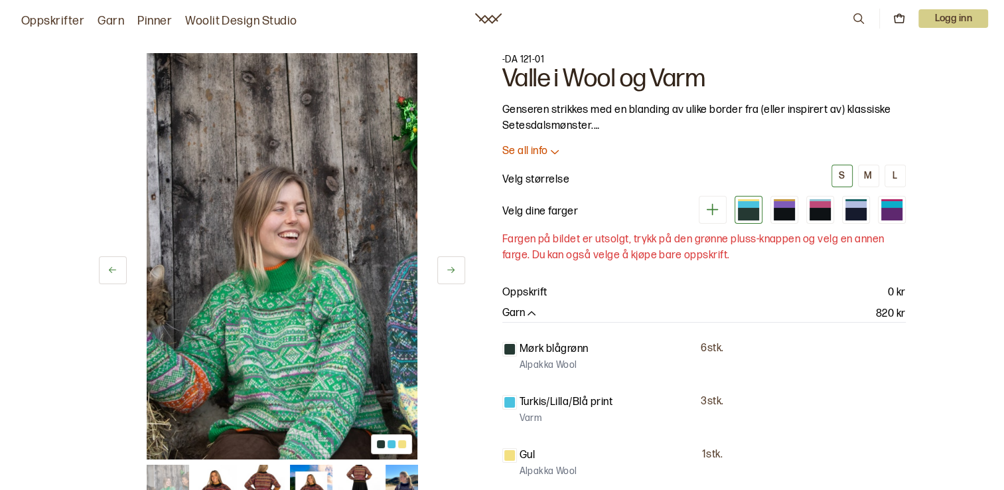
click at [451, 272] on icon at bounding box center [451, 270] width 10 height 10
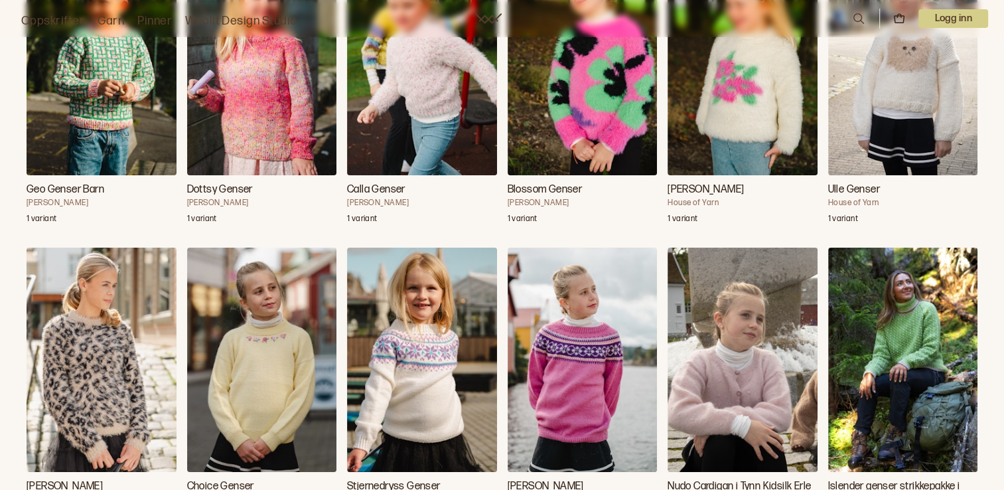
scroll to position [23940, 0]
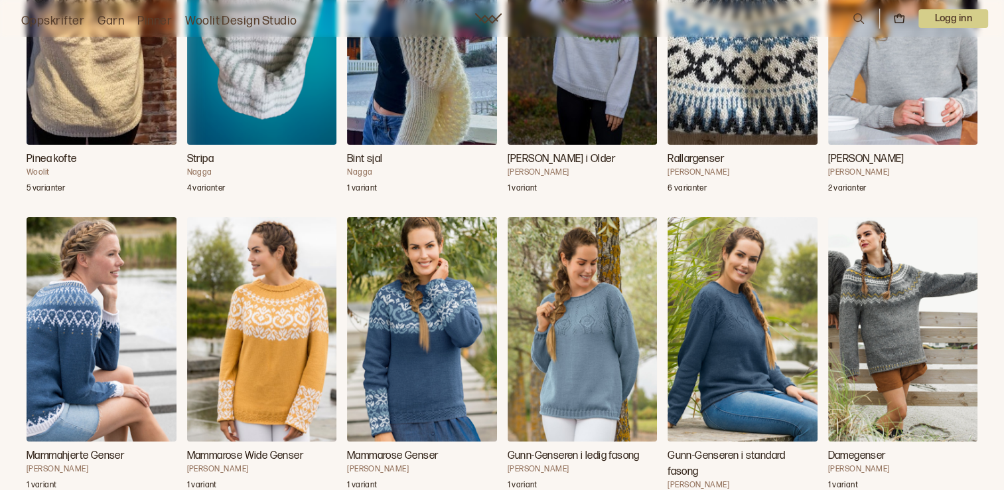
scroll to position [26727, 0]
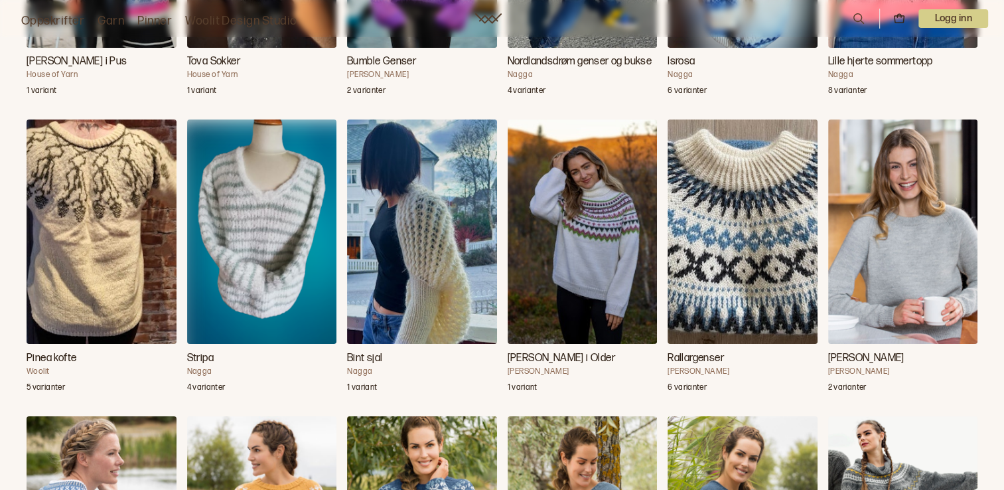
click at [609, 204] on img "Nillo Genser i Older" at bounding box center [583, 231] width 150 height 224
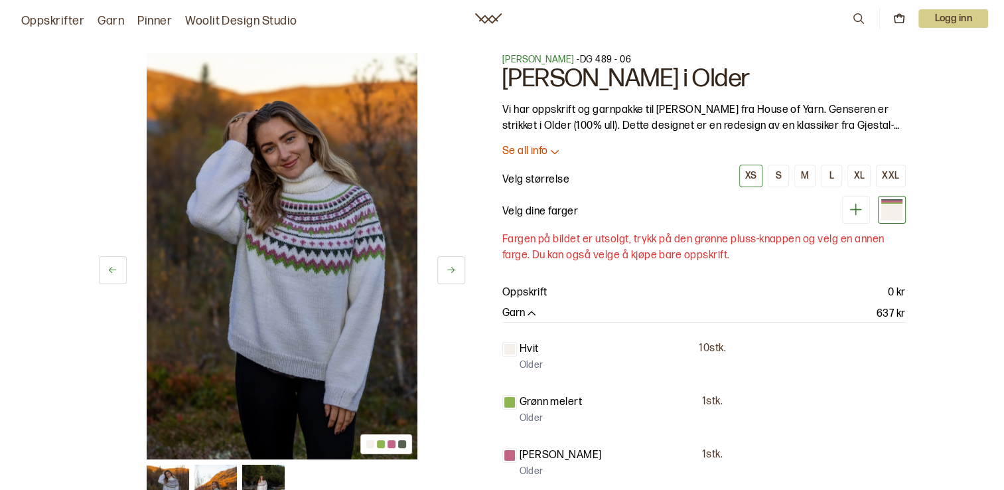
click at [444, 264] on button at bounding box center [451, 270] width 28 height 28
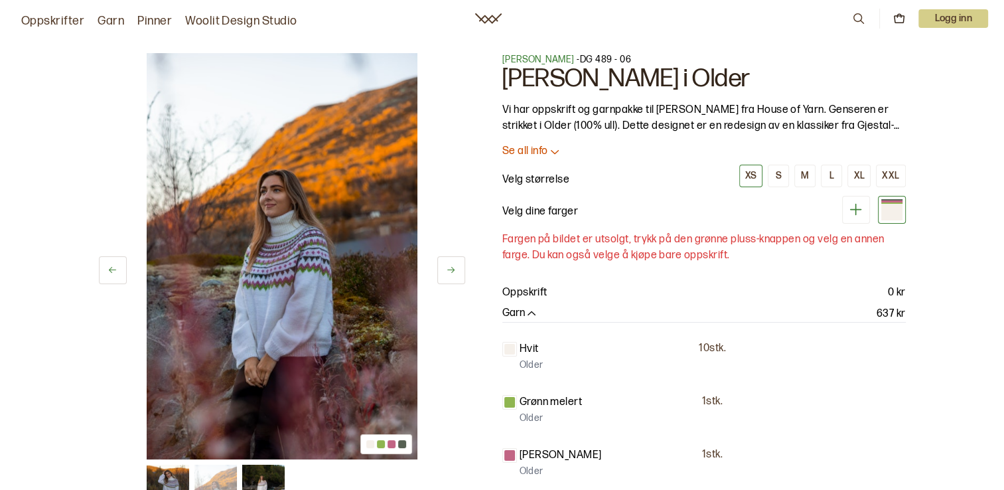
click at [444, 265] on button at bounding box center [451, 270] width 28 height 28
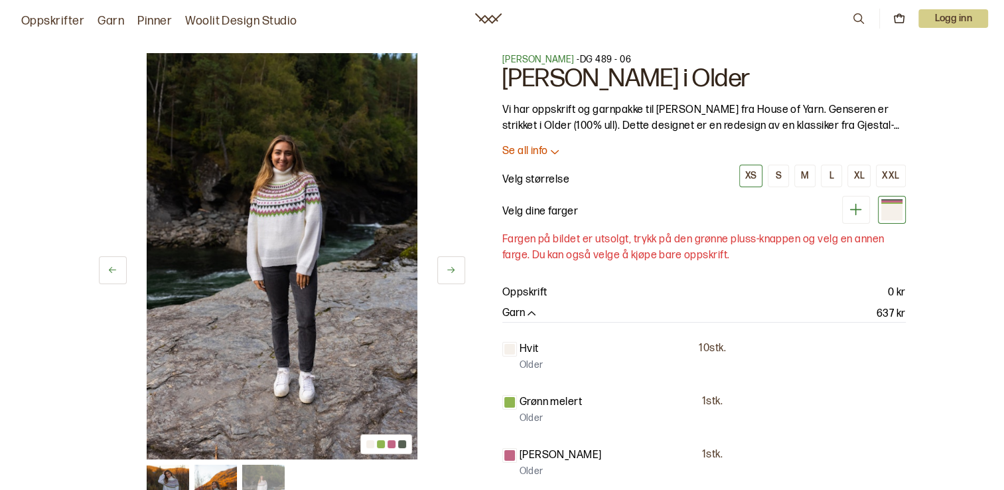
click at [444, 265] on button at bounding box center [451, 270] width 28 height 28
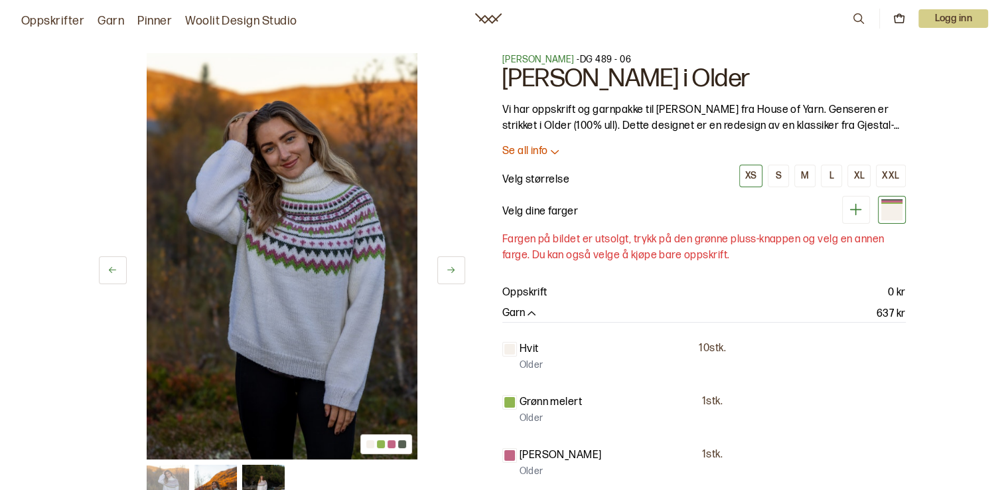
click at [444, 265] on button at bounding box center [451, 270] width 28 height 28
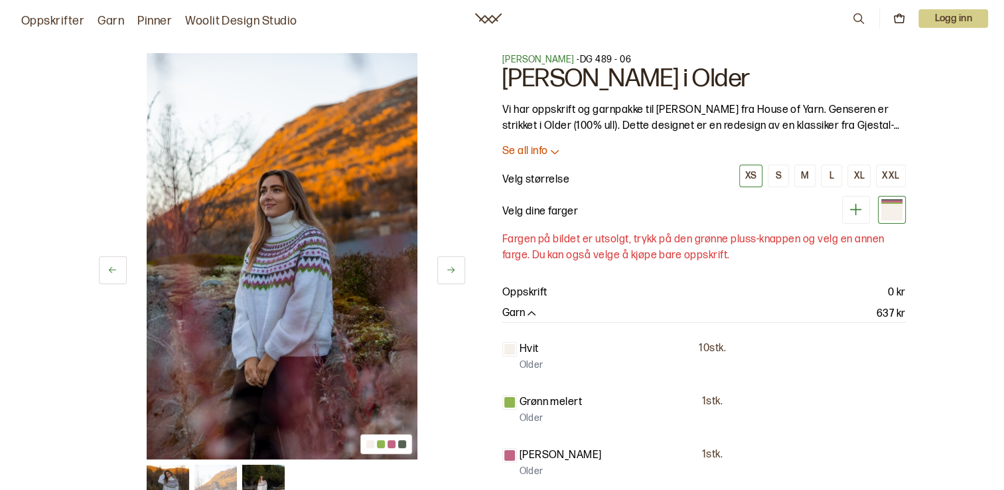
click at [444, 265] on button at bounding box center [451, 270] width 28 height 28
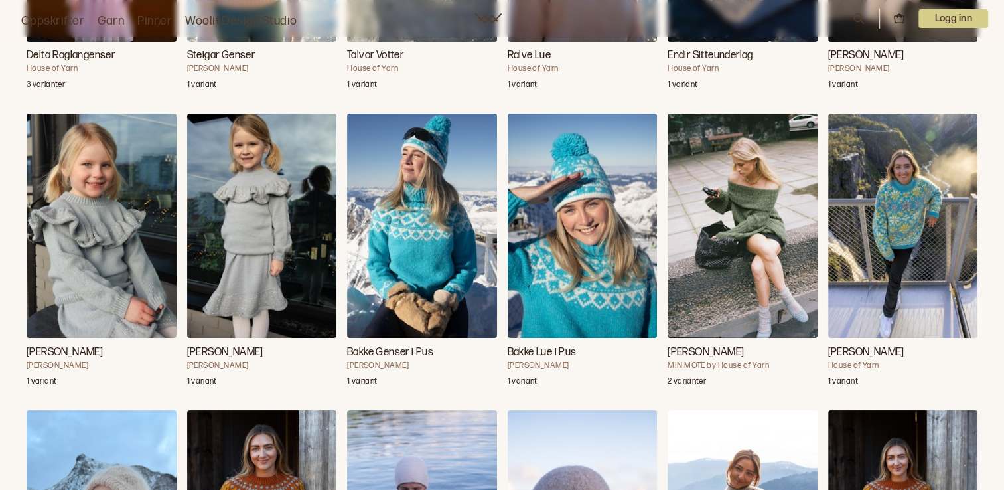
scroll to position [30361, 0]
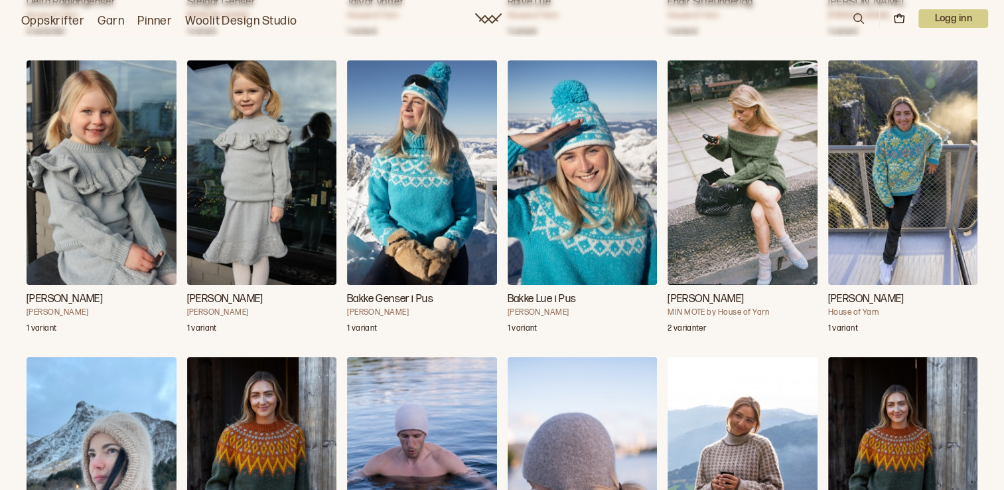
click at [873, 153] on img "Carly genser" at bounding box center [903, 172] width 150 height 224
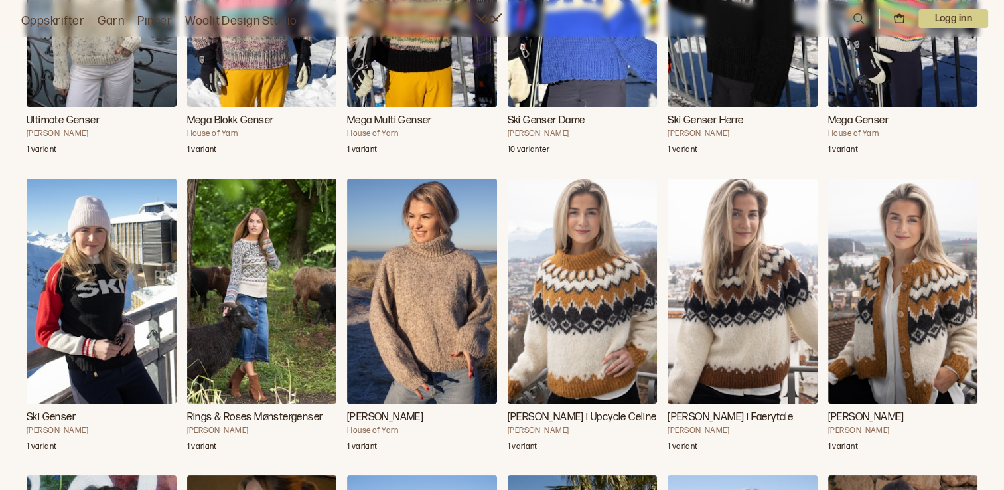
scroll to position [31513, 0]
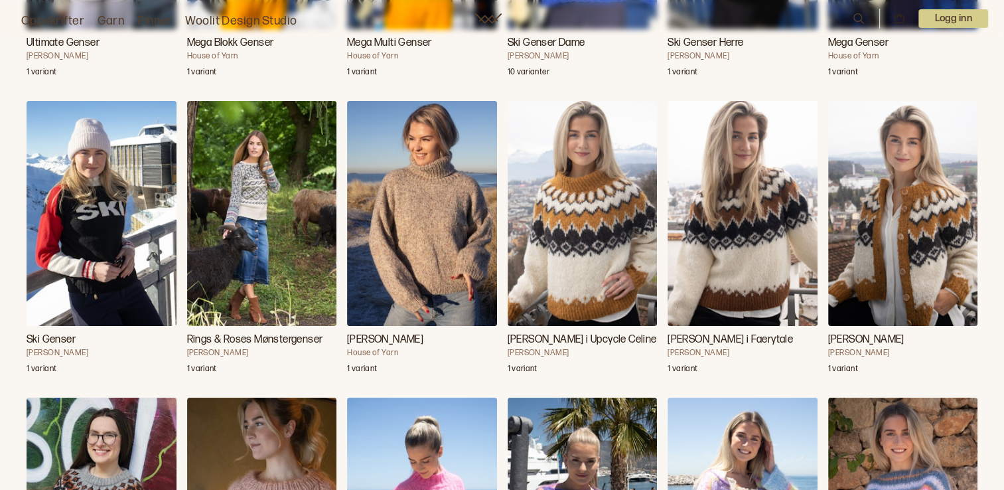
click at [577, 209] on img "Cilian Genser i Upcycle Celine" at bounding box center [583, 213] width 150 height 224
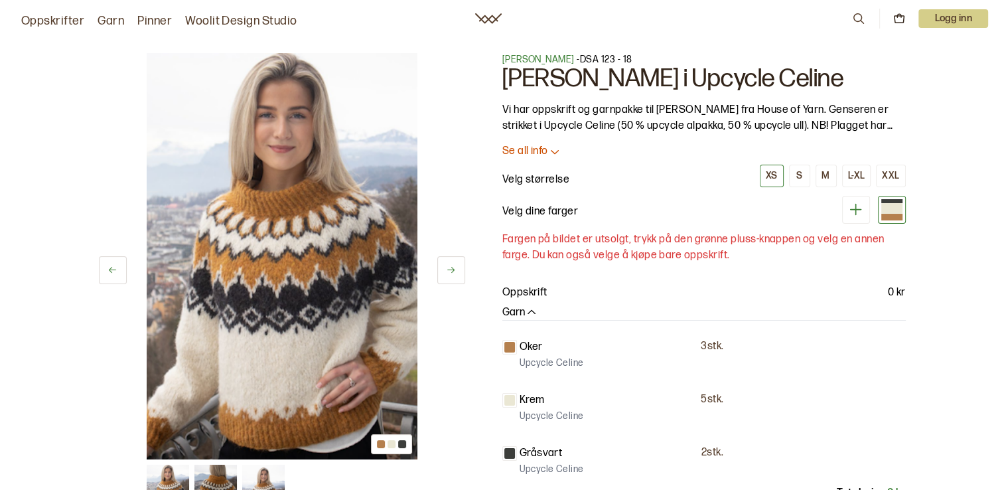
click at [454, 269] on icon at bounding box center [451, 270] width 10 height 10
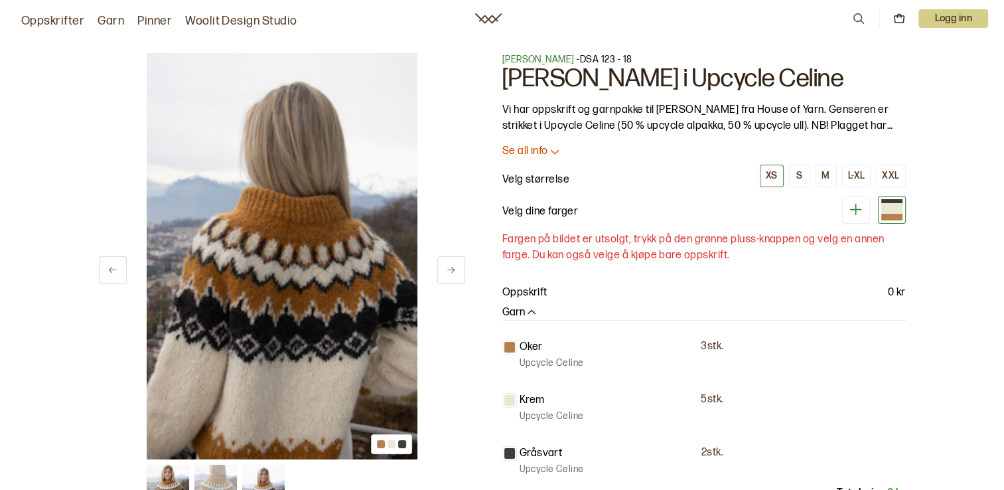
click at [454, 269] on icon at bounding box center [451, 270] width 10 height 10
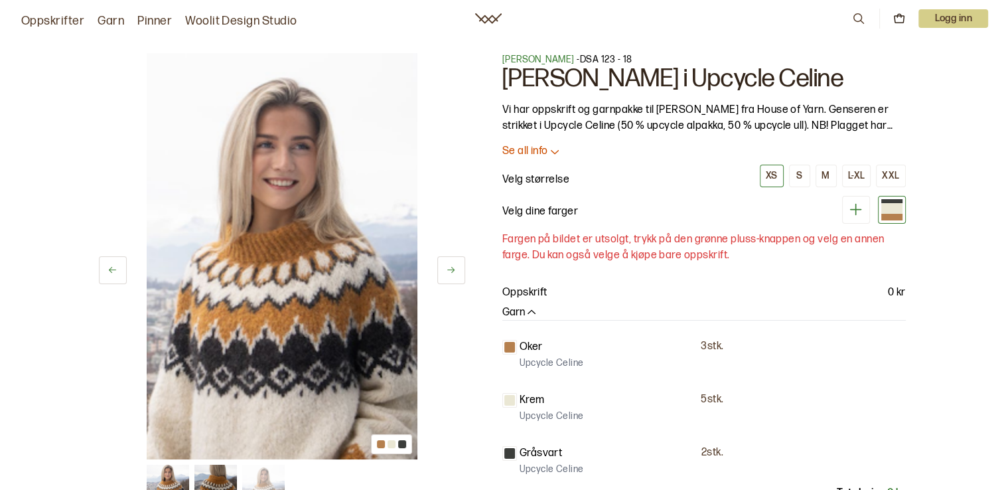
click at [454, 269] on icon at bounding box center [451, 270] width 10 height 10
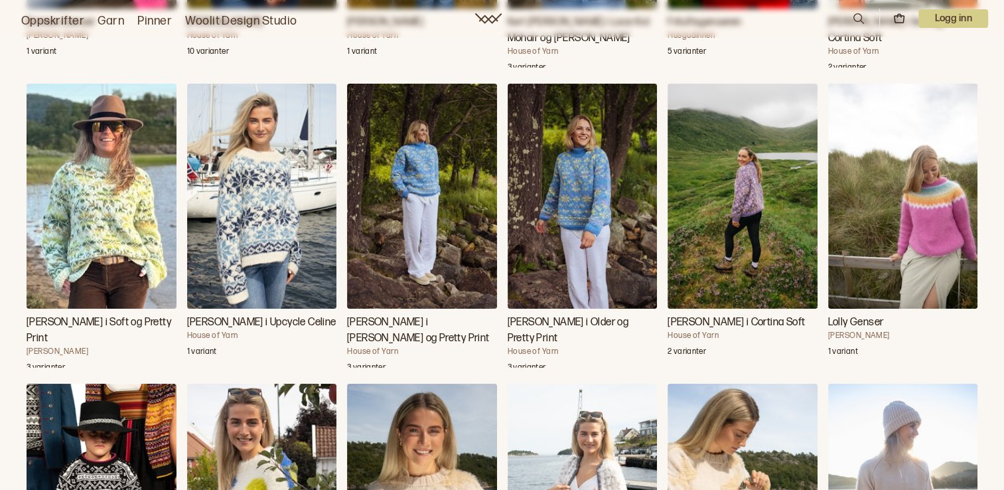
scroll to position [33277, 0]
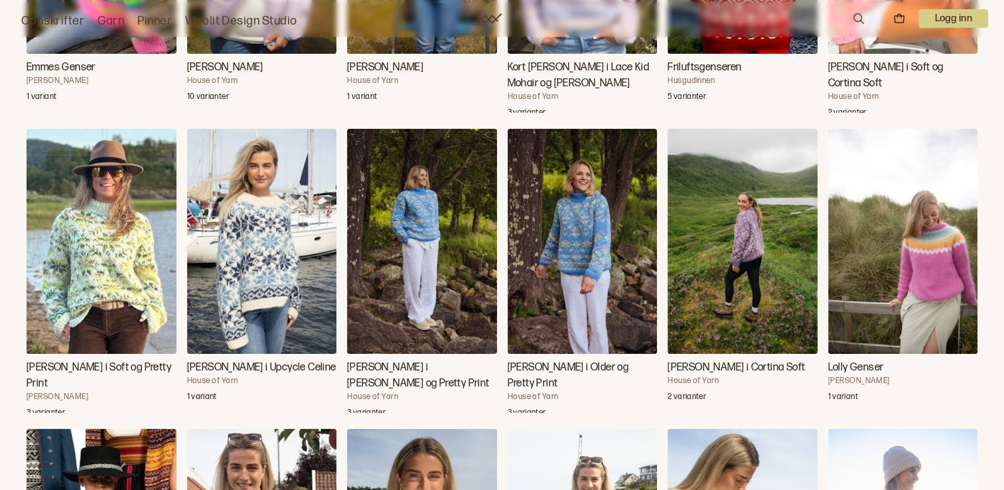
click at [759, 190] on img "Carly Genser i Cortina Soft" at bounding box center [743, 241] width 150 height 224
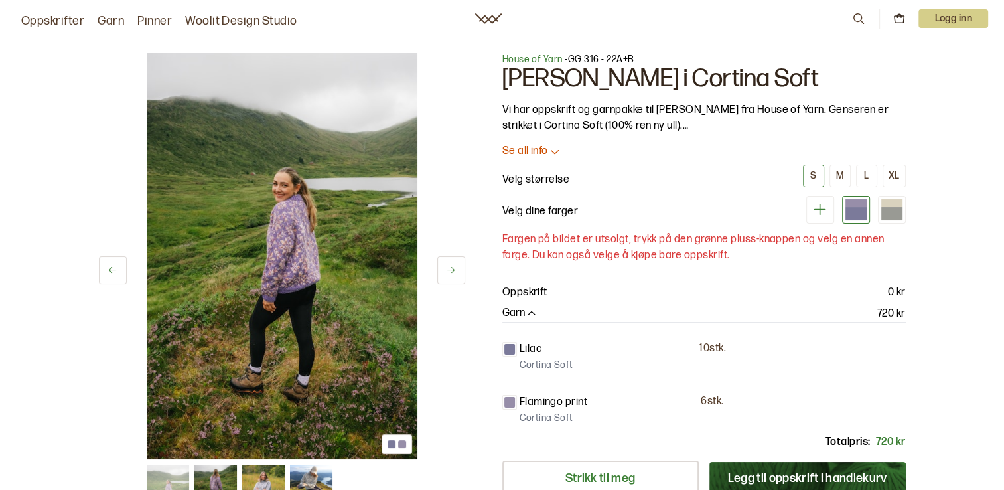
click at [446, 269] on icon at bounding box center [451, 270] width 10 height 10
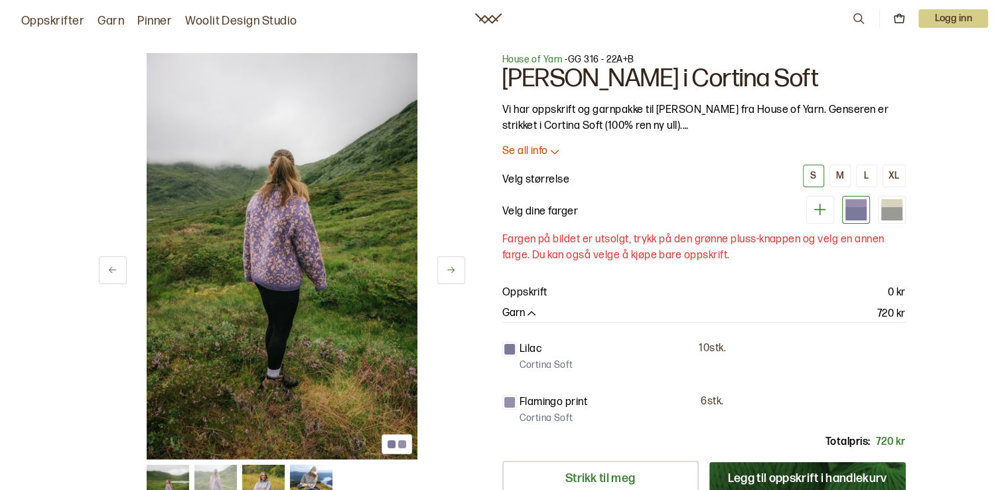
click at [446, 269] on icon at bounding box center [451, 270] width 10 height 10
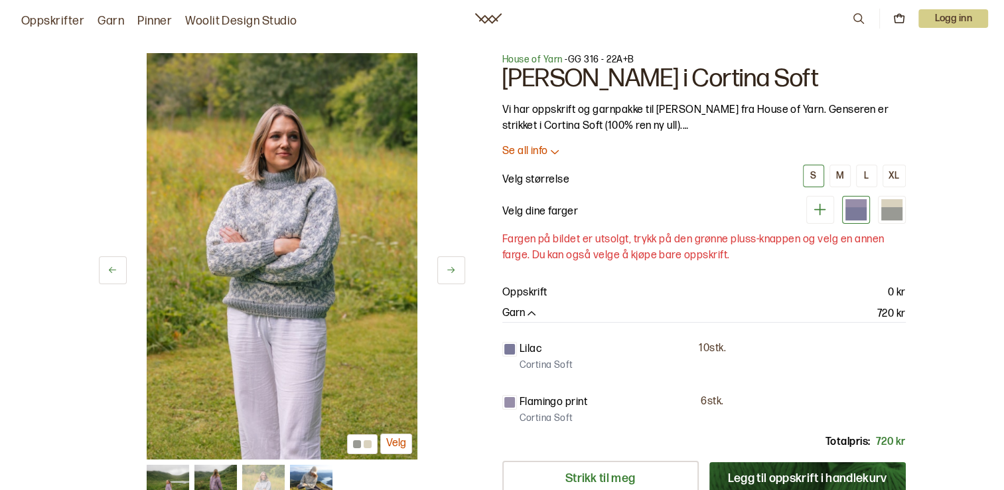
click at [446, 269] on icon at bounding box center [451, 270] width 10 height 10
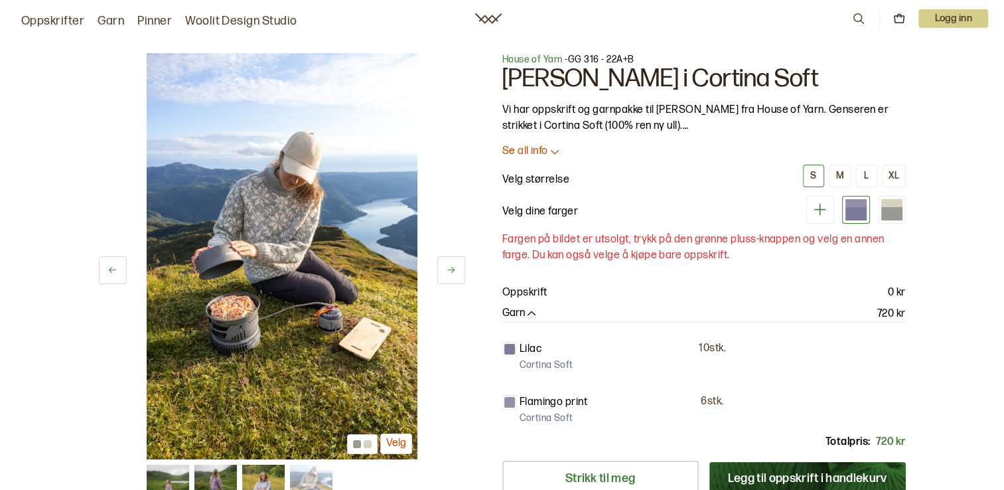
click at [446, 269] on icon at bounding box center [451, 270] width 10 height 10
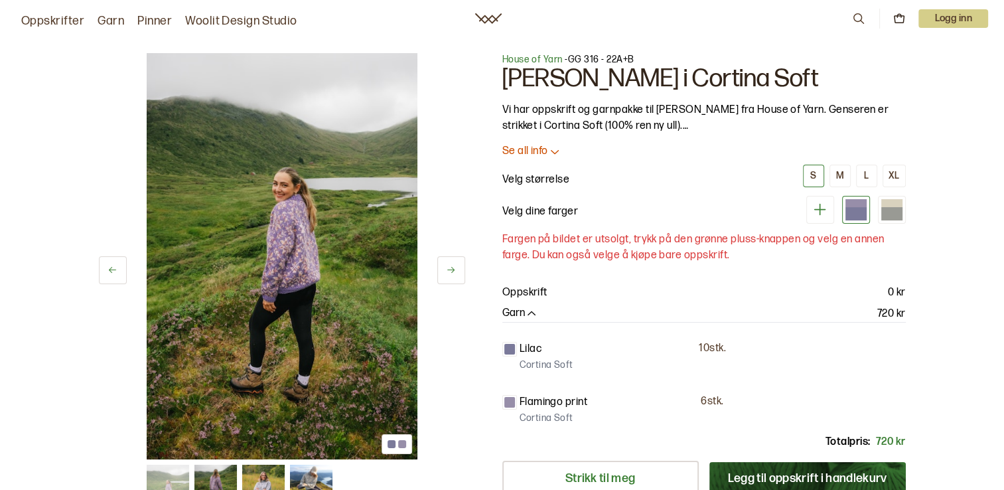
click at [388, 445] on div at bounding box center [392, 444] width 8 height 8
click at [455, 261] on button at bounding box center [451, 270] width 28 height 28
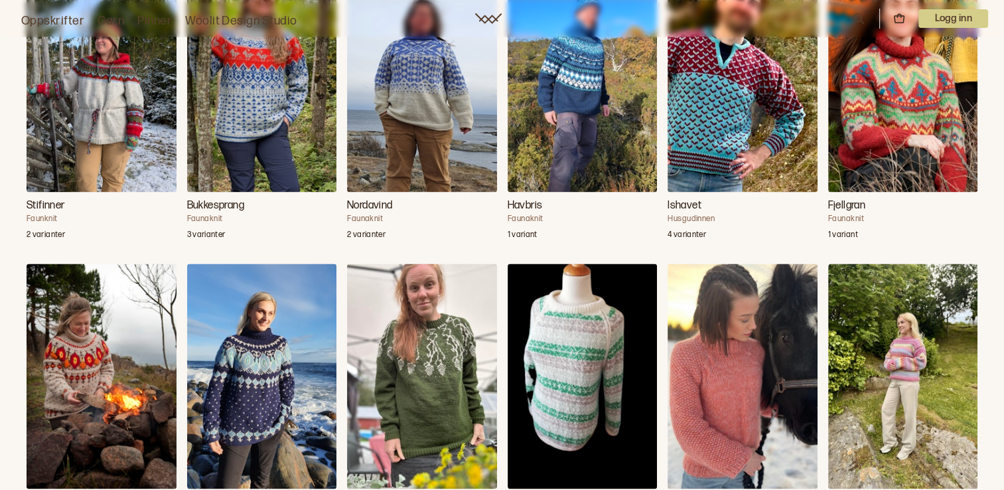
scroll to position [1924, 0]
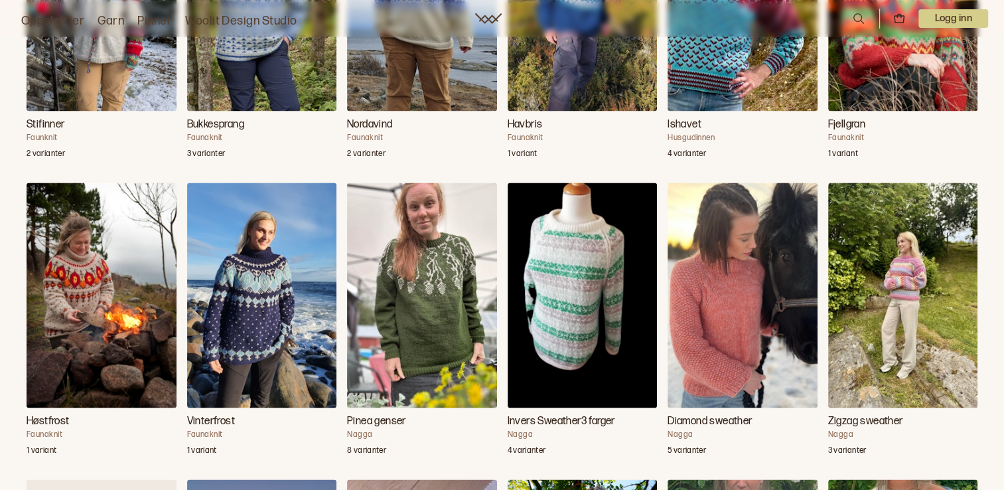
click at [85, 284] on img "Høstfrost" at bounding box center [102, 294] width 150 height 224
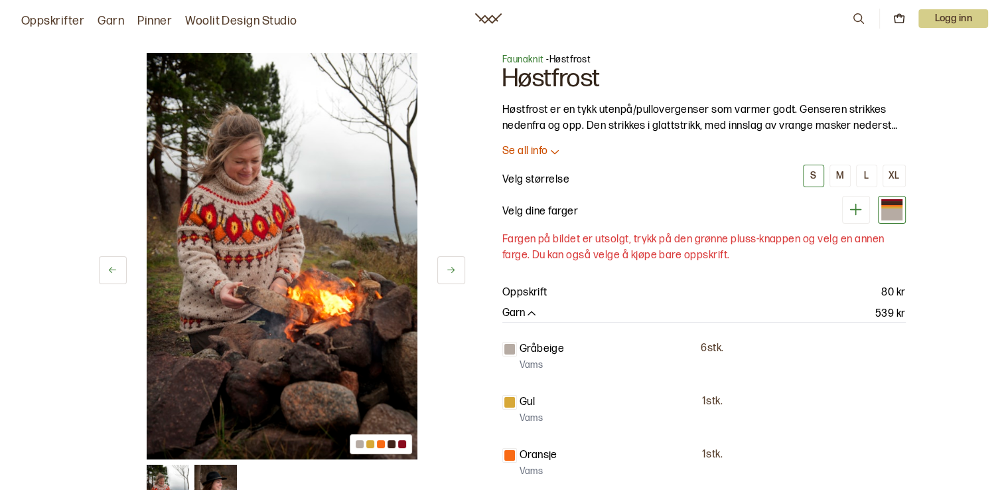
click at [454, 275] on button at bounding box center [451, 270] width 28 height 28
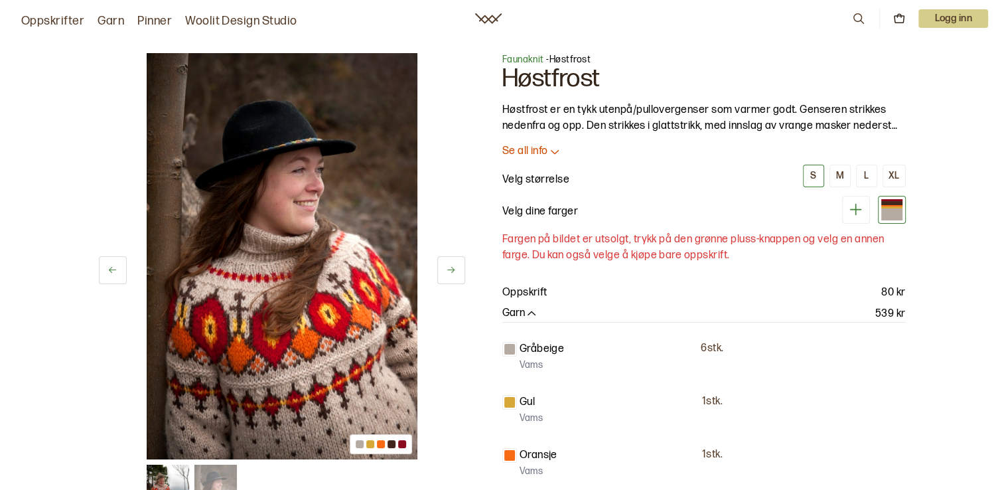
click at [451, 269] on icon at bounding box center [451, 270] width 10 height 10
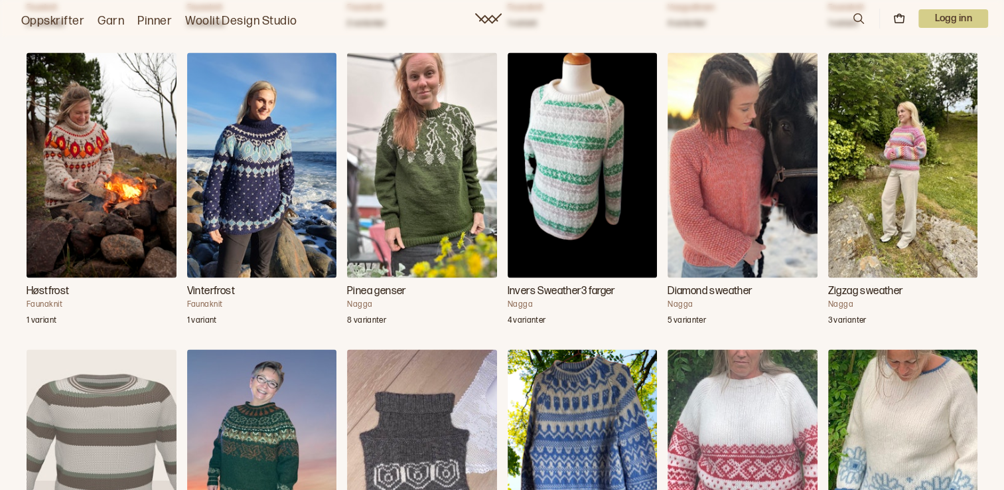
scroll to position [2187, 0]
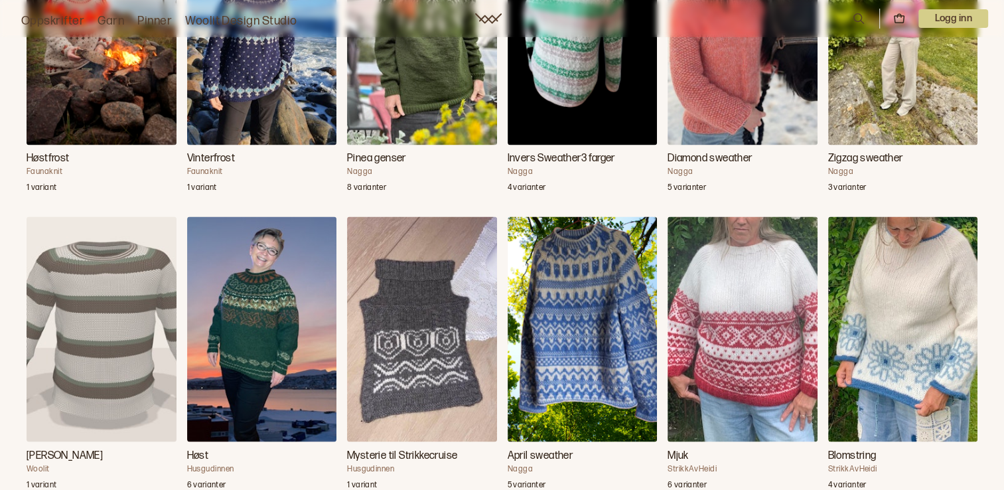
click at [246, 343] on img "Høst" at bounding box center [262, 328] width 150 height 224
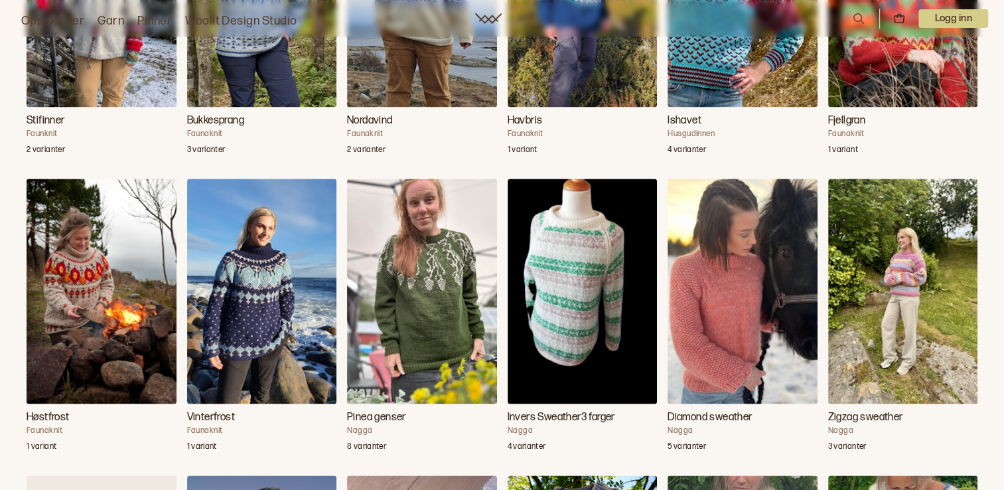
scroll to position [1921, 0]
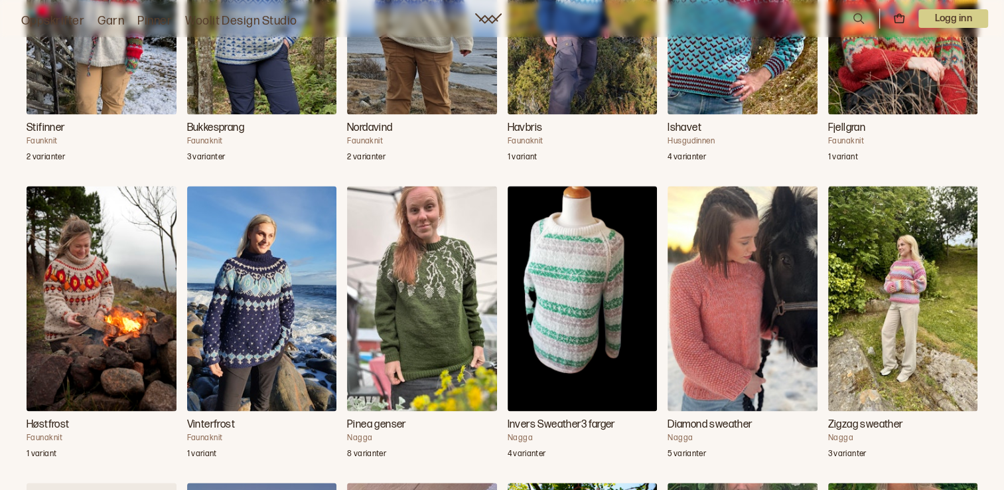
click at [258, 323] on img "Vinterfrost" at bounding box center [262, 298] width 150 height 224
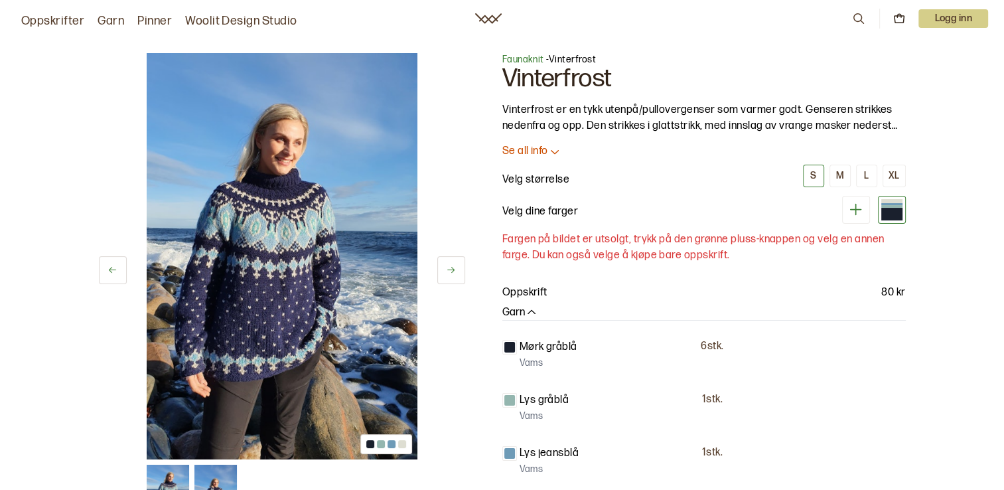
click at [453, 261] on button at bounding box center [451, 270] width 28 height 28
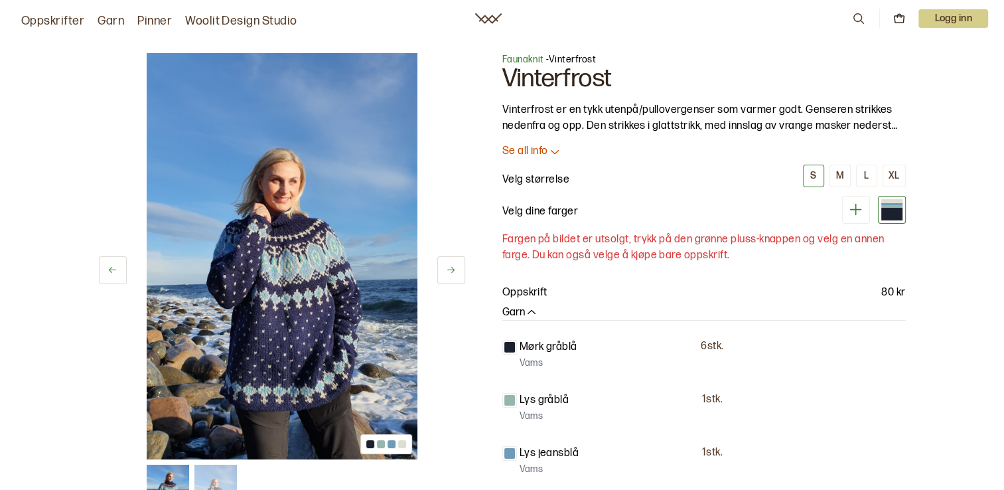
scroll to position [1921, 0]
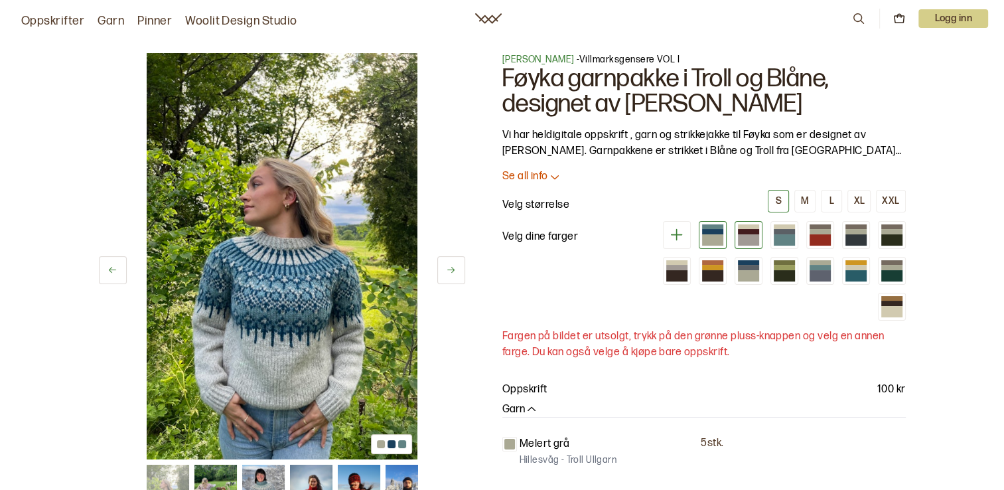
click at [760, 238] on div at bounding box center [749, 235] width 28 height 28
click at [451, 266] on icon at bounding box center [451, 270] width 10 height 10
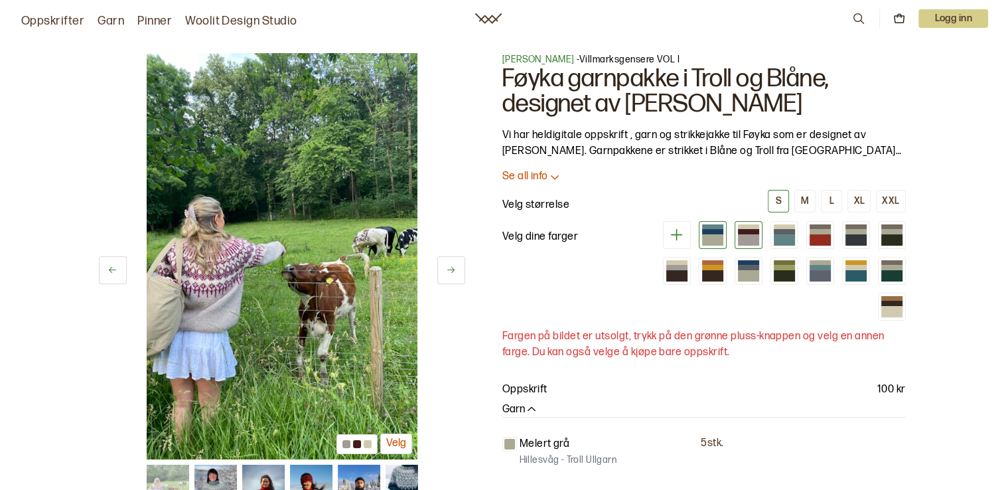
click at [746, 239] on div at bounding box center [748, 239] width 21 height 11
click at [782, 237] on div at bounding box center [784, 239] width 21 height 11
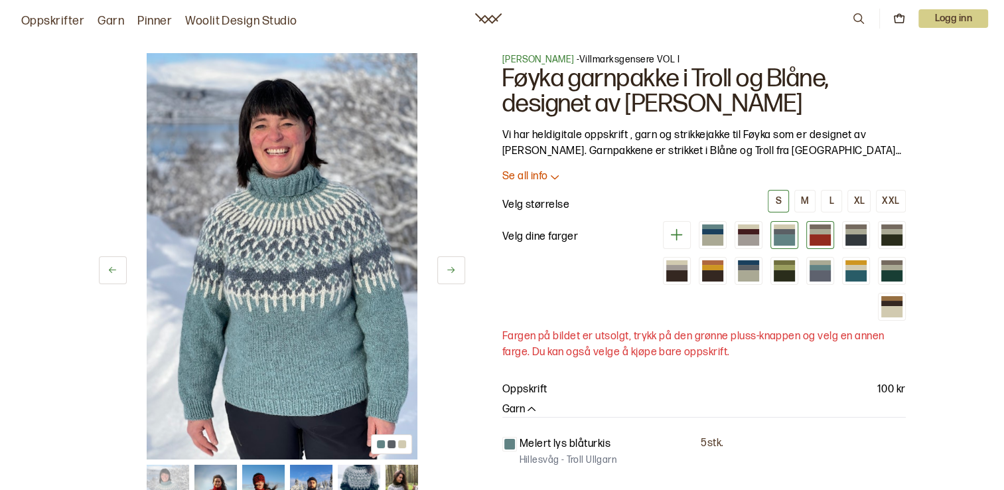
click at [823, 230] on div at bounding box center [820, 231] width 21 height 5
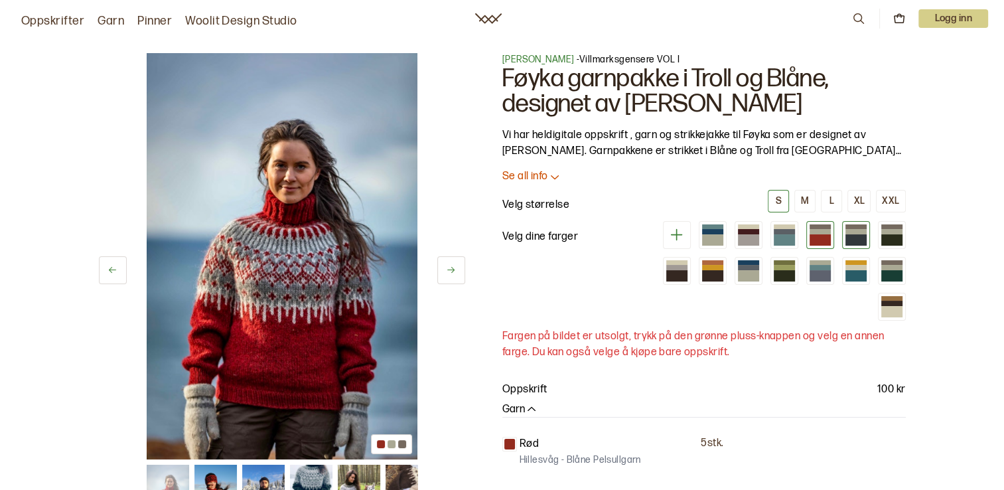
click at [848, 238] on div at bounding box center [855, 239] width 21 height 11
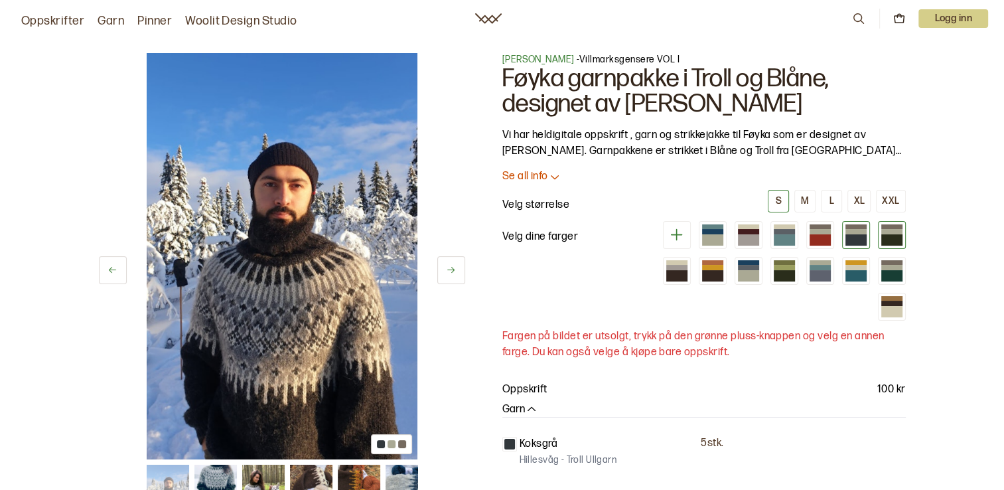
click at [895, 232] on div at bounding box center [891, 231] width 21 height 5
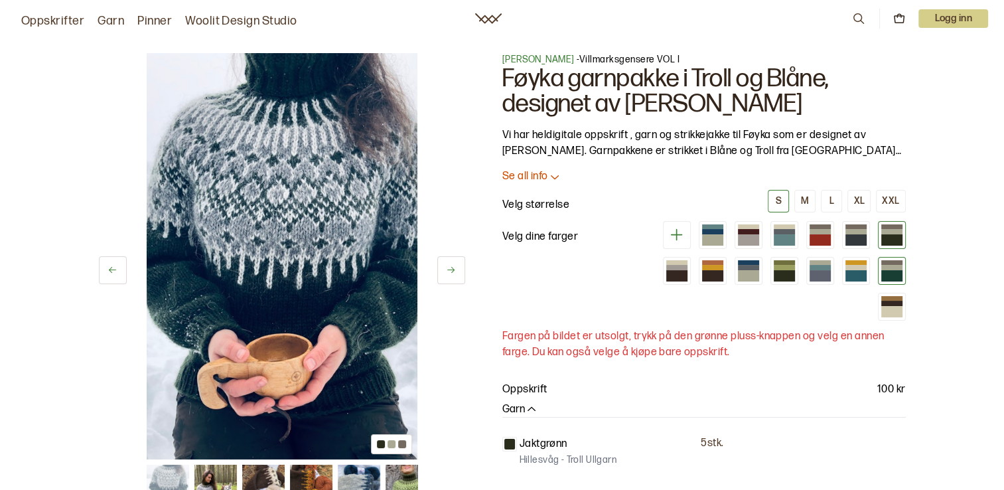
click at [892, 267] on div at bounding box center [891, 267] width 21 height 5
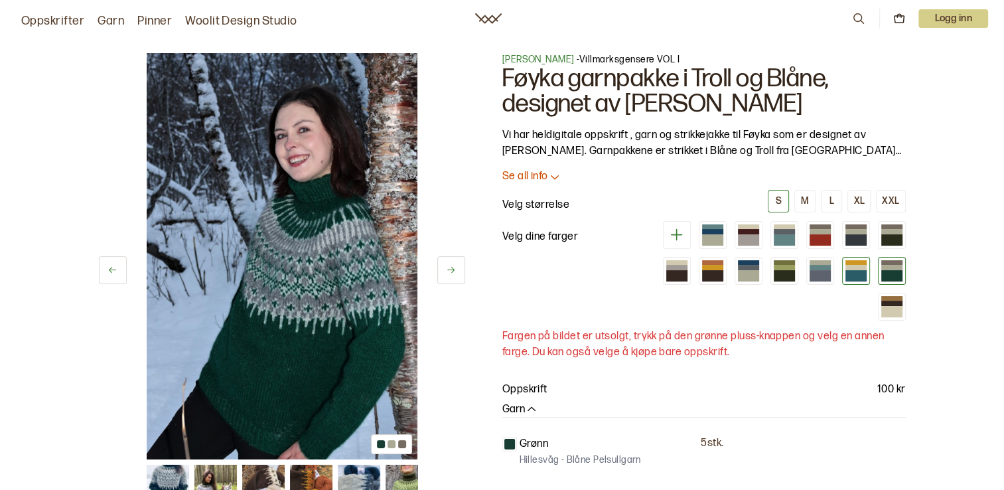
click at [849, 271] on div at bounding box center [855, 275] width 21 height 11
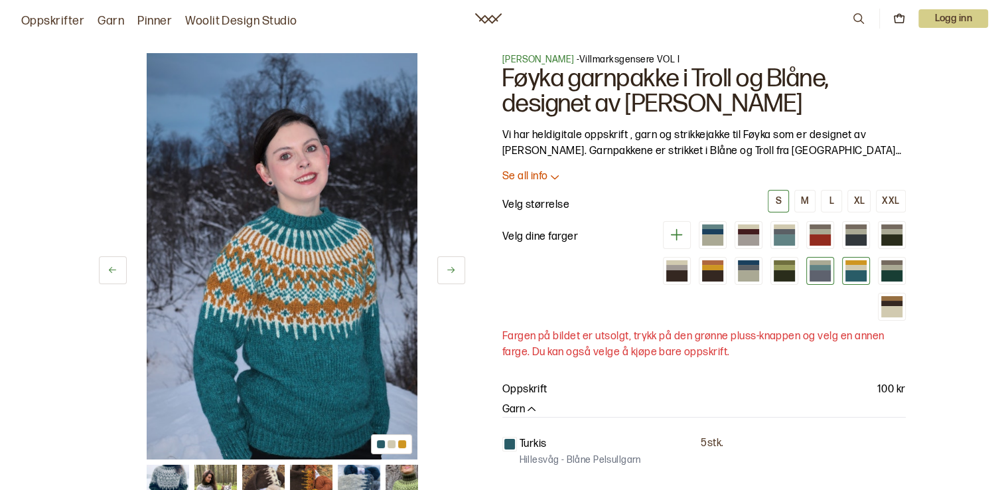
click at [816, 272] on div at bounding box center [820, 275] width 21 height 11
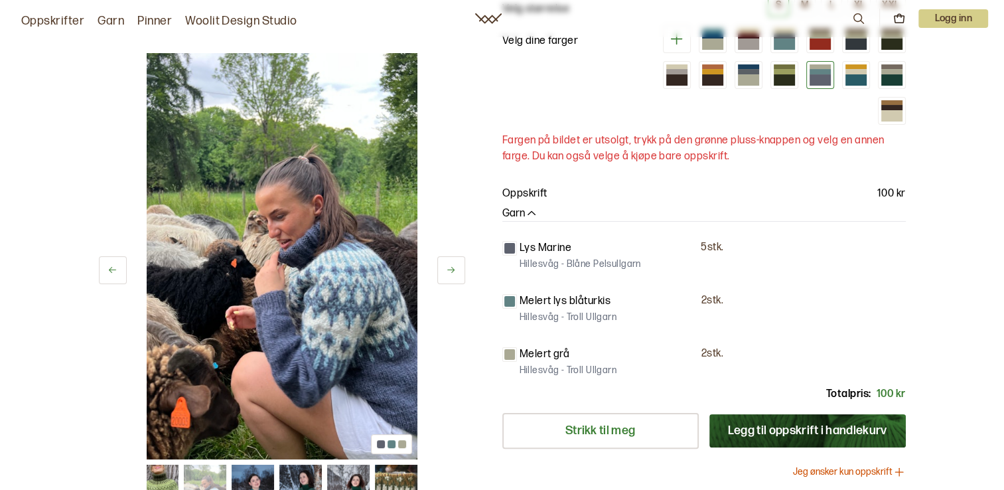
scroll to position [199, 0]
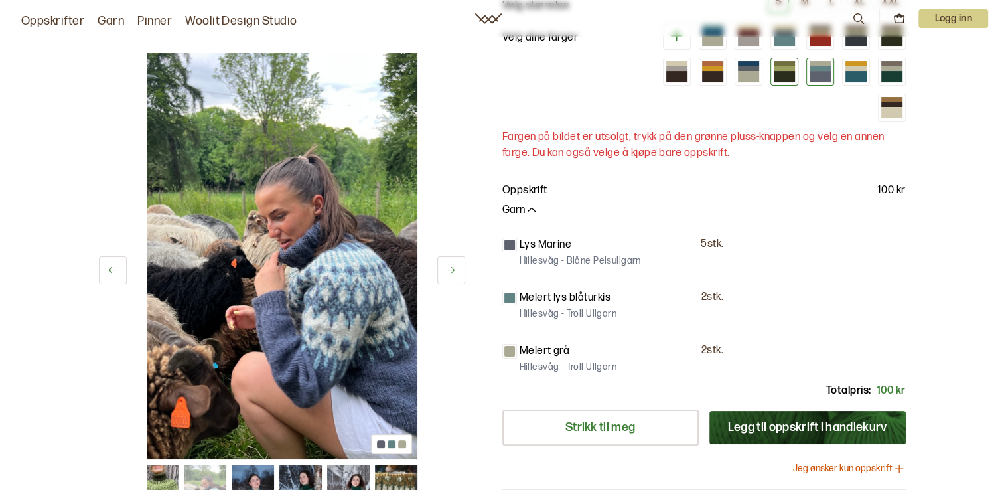
click at [776, 74] on div at bounding box center [784, 76] width 21 height 11
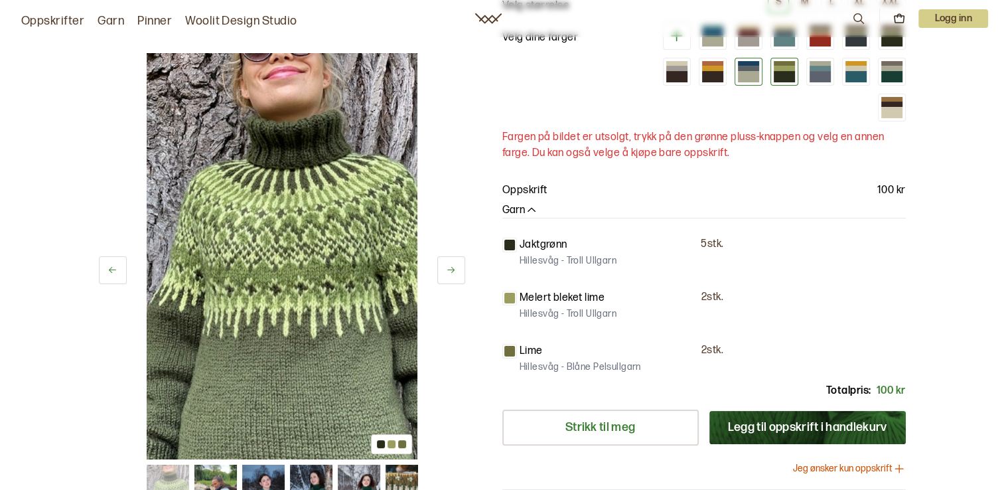
click at [751, 74] on div at bounding box center [748, 76] width 21 height 11
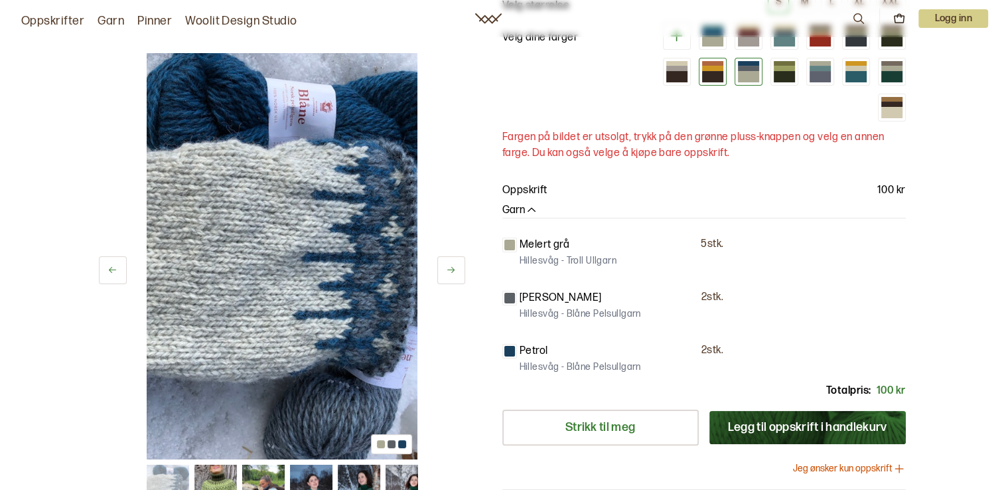
click at [715, 73] on div at bounding box center [712, 76] width 21 height 11
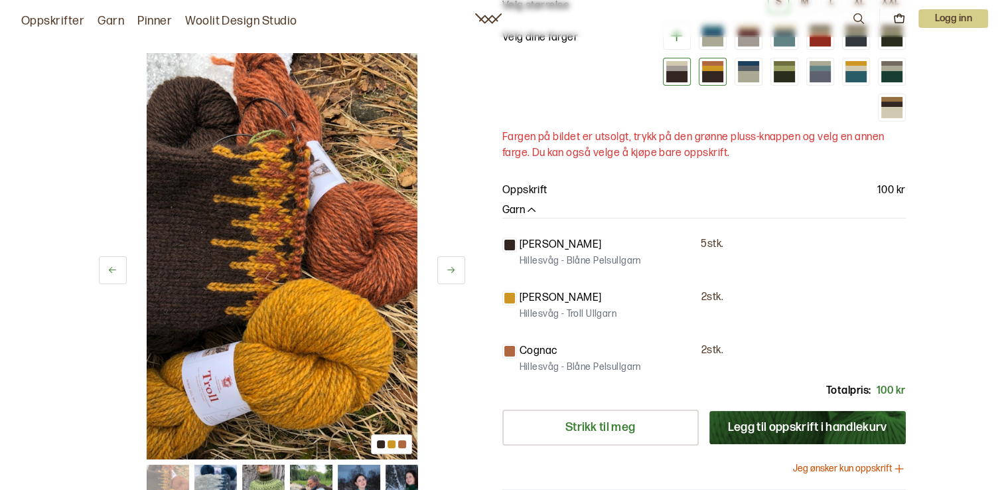
click at [680, 76] on div at bounding box center [676, 76] width 21 height 11
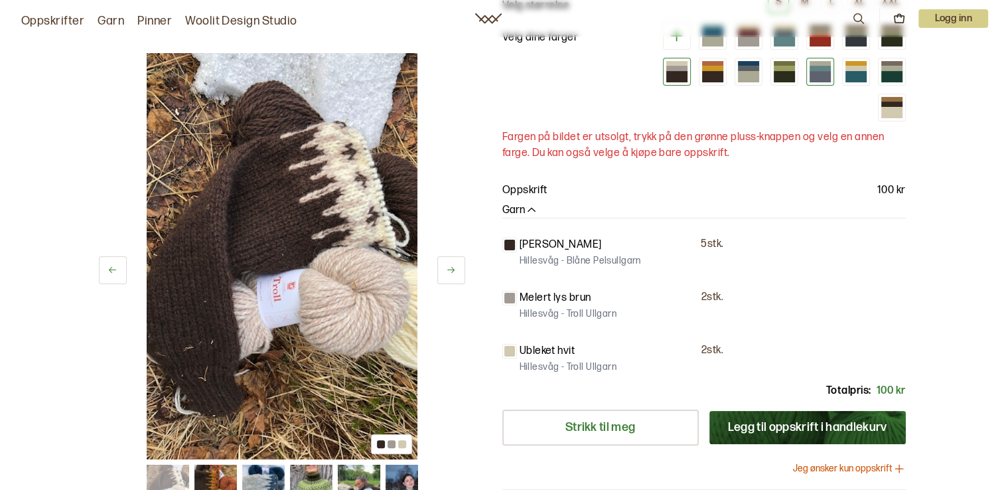
click at [818, 73] on div at bounding box center [820, 76] width 21 height 11
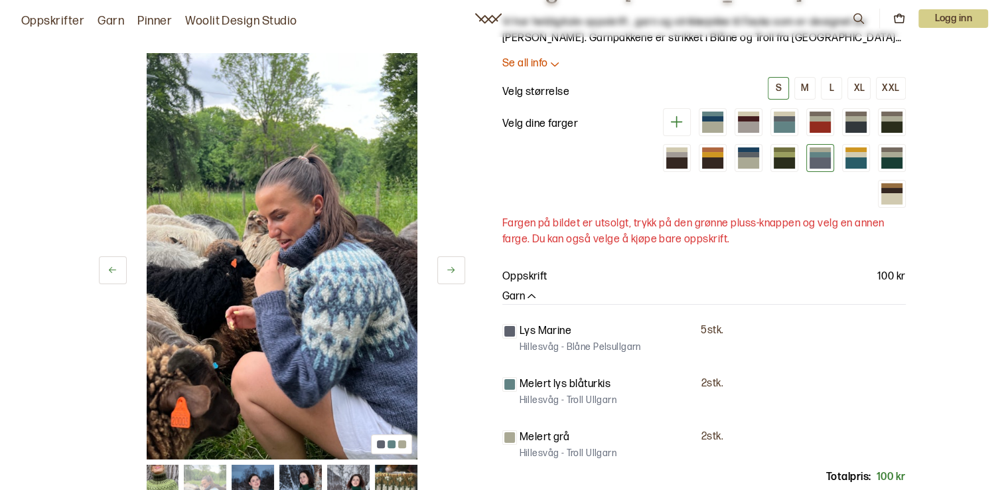
scroll to position [133, 0]
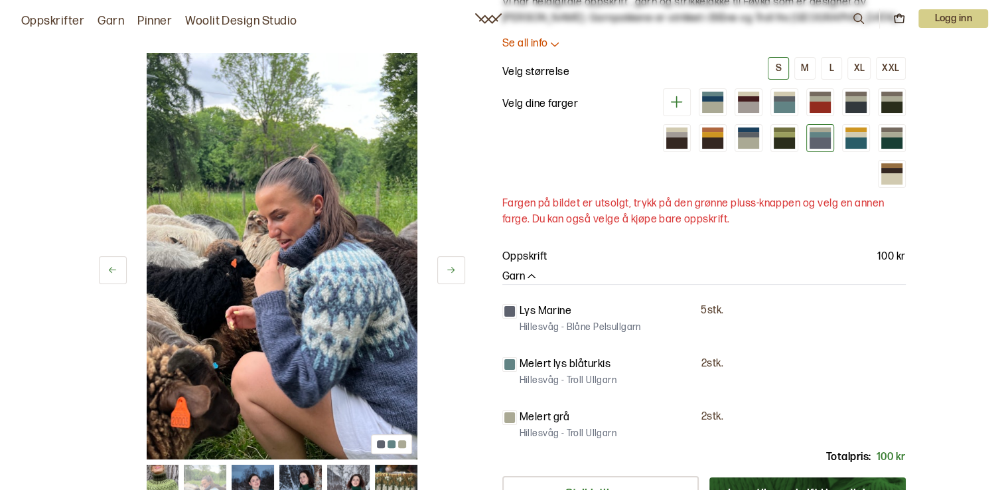
click at [451, 270] on icon at bounding box center [450, 270] width 7 height 6
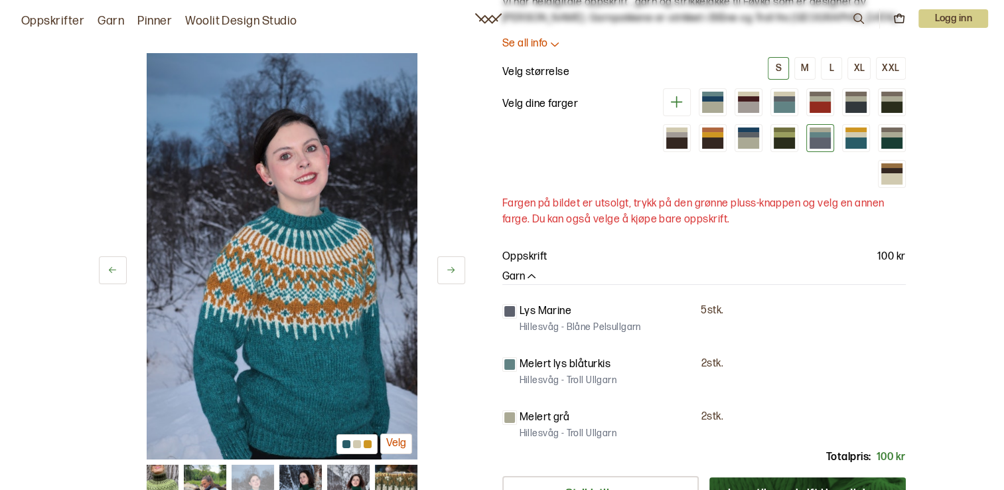
click at [451, 270] on icon at bounding box center [450, 270] width 7 height 6
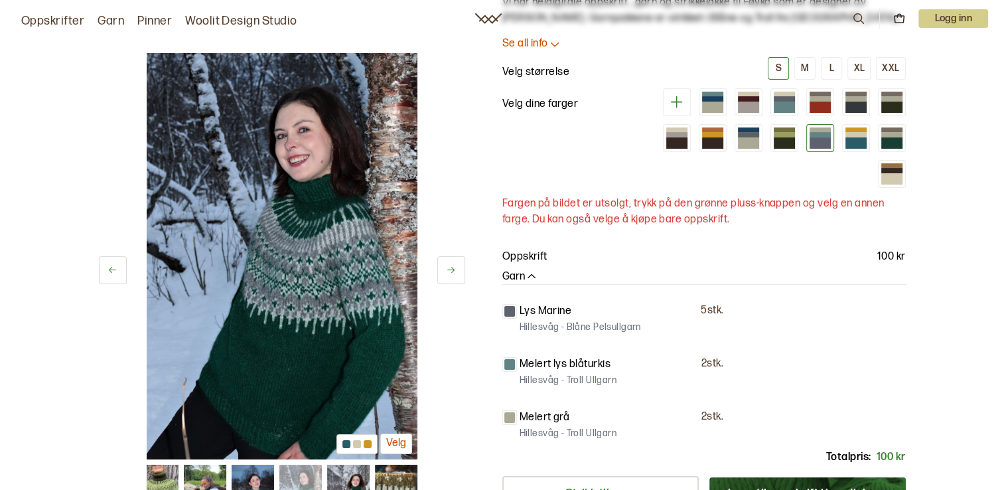
click at [451, 270] on icon at bounding box center [450, 270] width 7 height 6
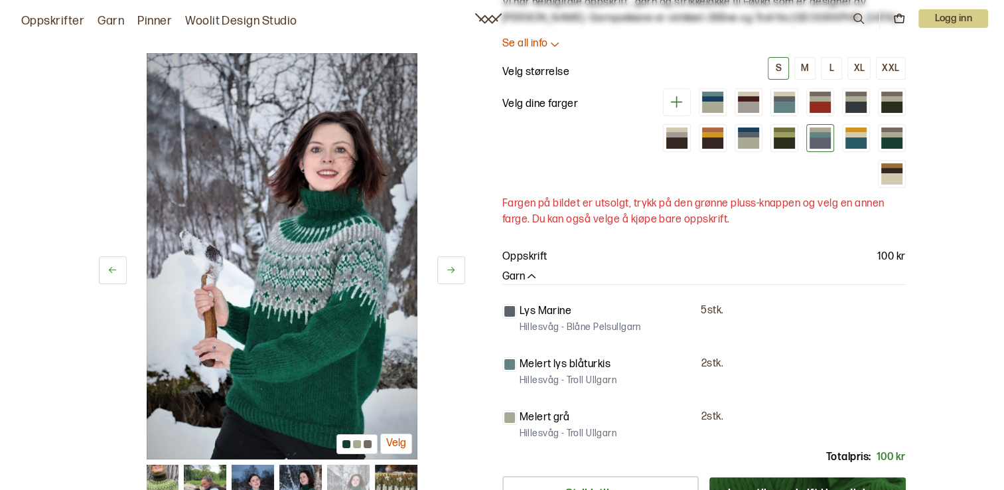
click at [451, 270] on icon at bounding box center [450, 270] width 7 height 6
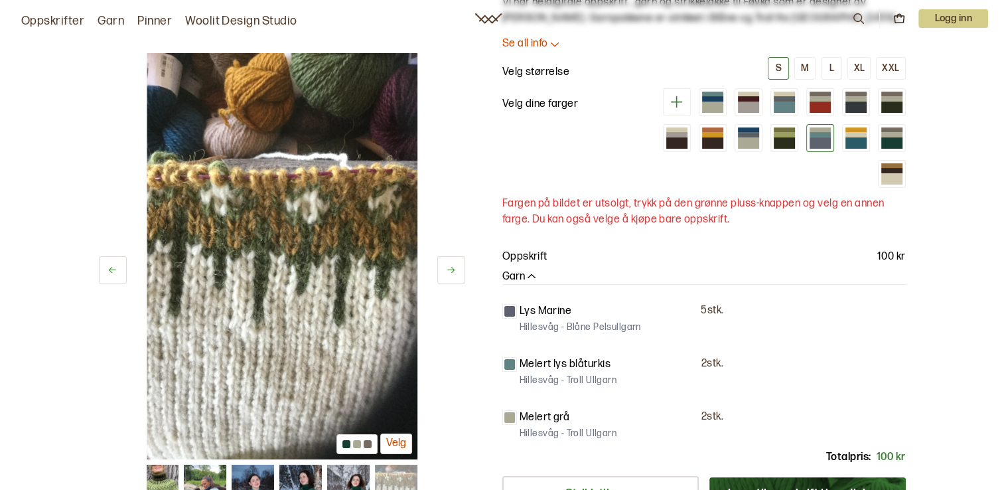
click at [451, 270] on icon at bounding box center [450, 270] width 7 height 6
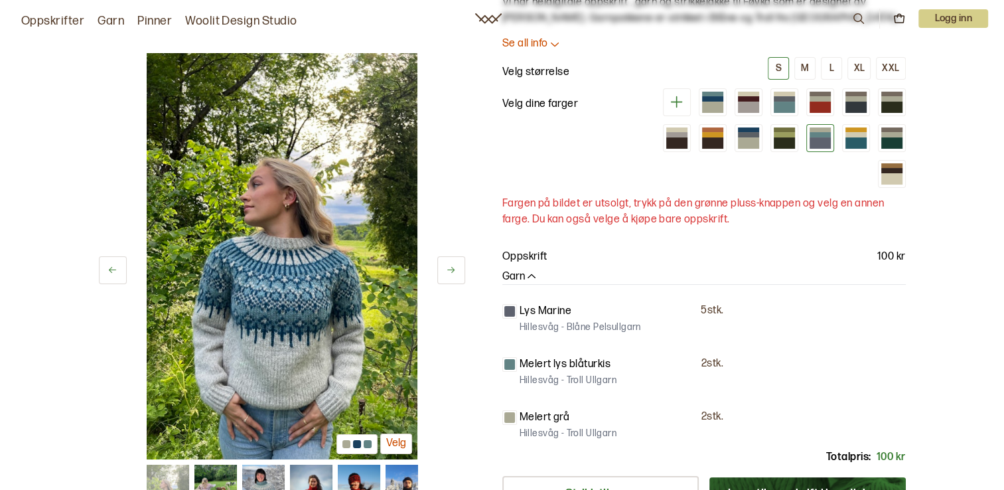
click at [451, 270] on icon at bounding box center [450, 270] width 7 height 6
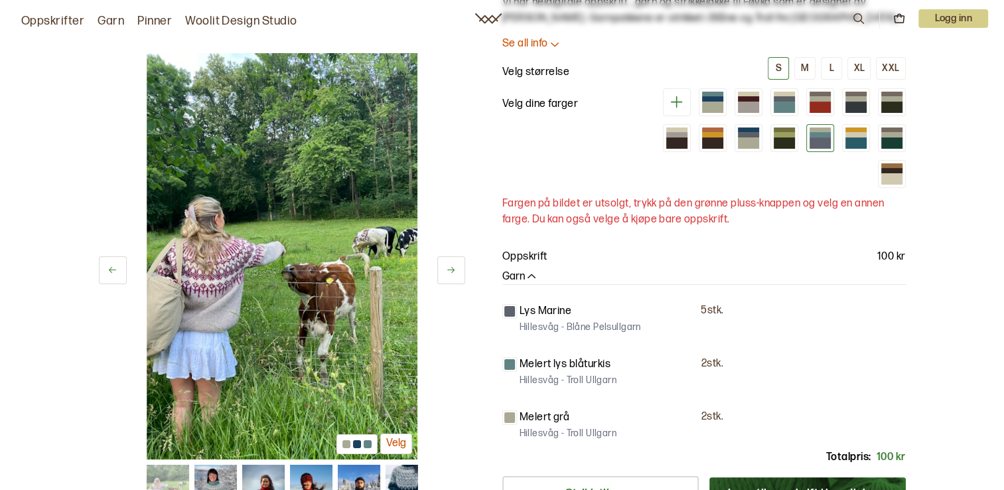
click at [451, 270] on icon at bounding box center [450, 270] width 7 height 6
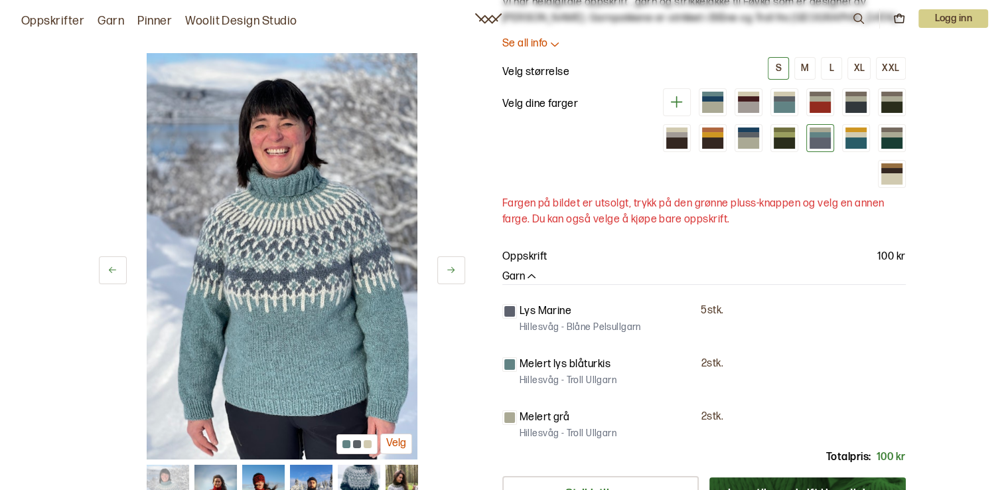
click at [451, 270] on icon at bounding box center [450, 270] width 7 height 6
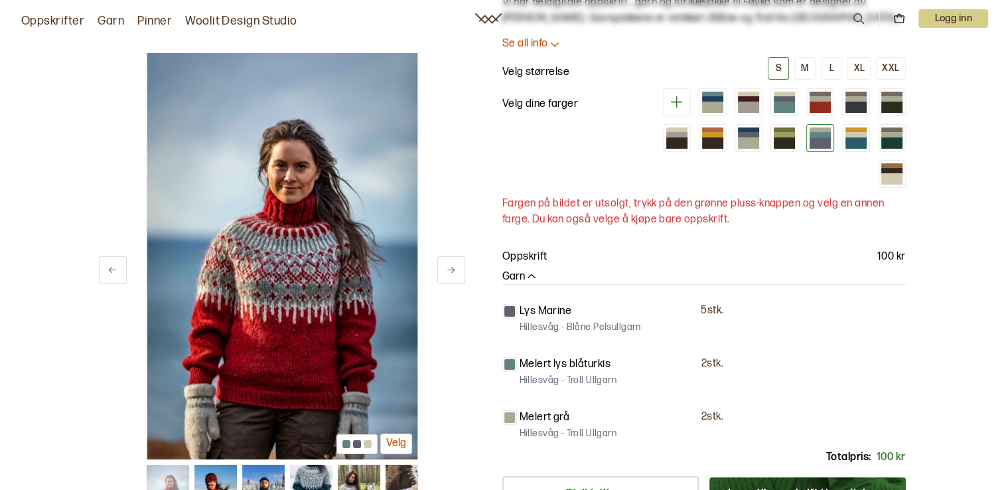
click at [451, 270] on icon at bounding box center [450, 270] width 7 height 6
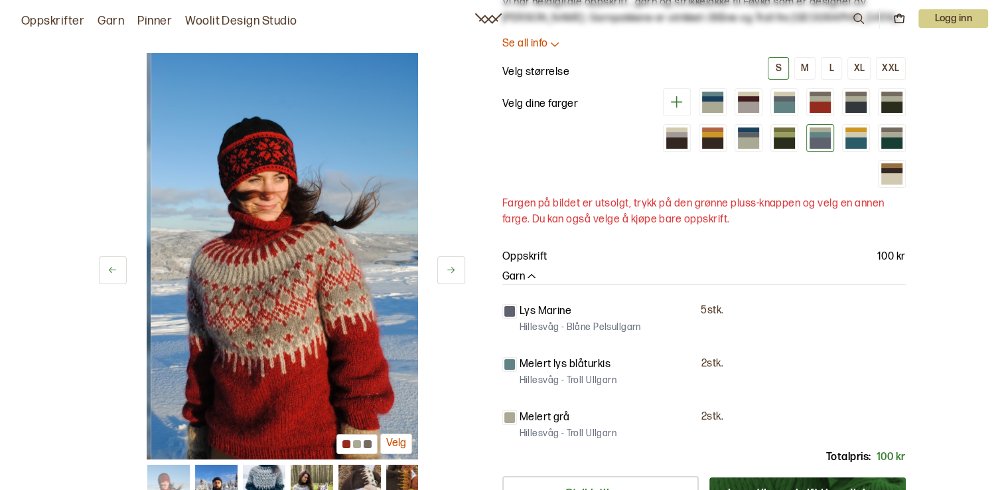
click at [451, 270] on icon at bounding box center [450, 270] width 7 height 6
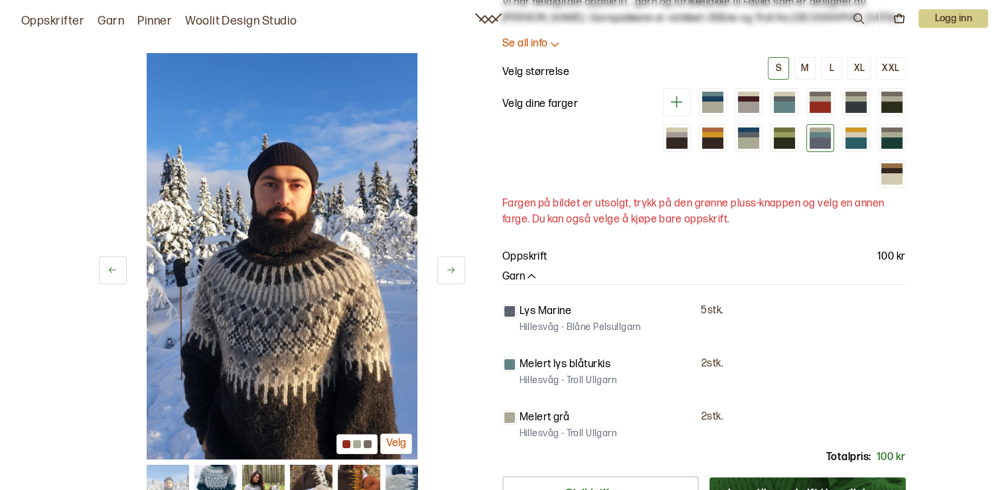
click at [451, 270] on icon at bounding box center [450, 270] width 7 height 6
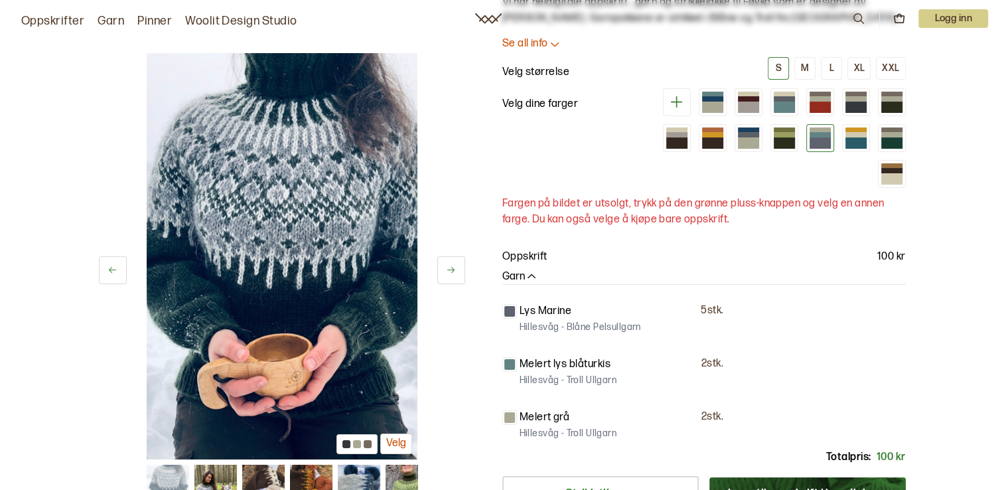
click at [451, 270] on icon at bounding box center [450, 270] width 7 height 6
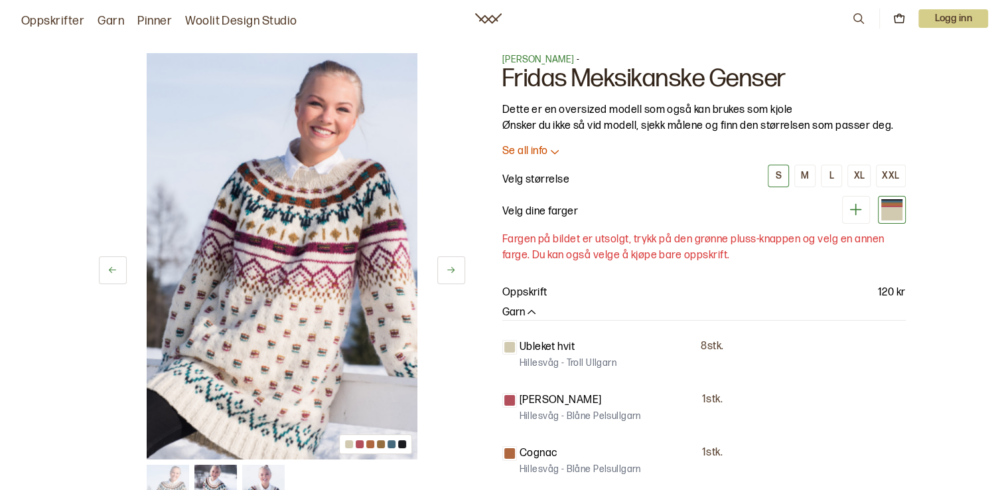
click at [459, 261] on button at bounding box center [451, 270] width 28 height 28
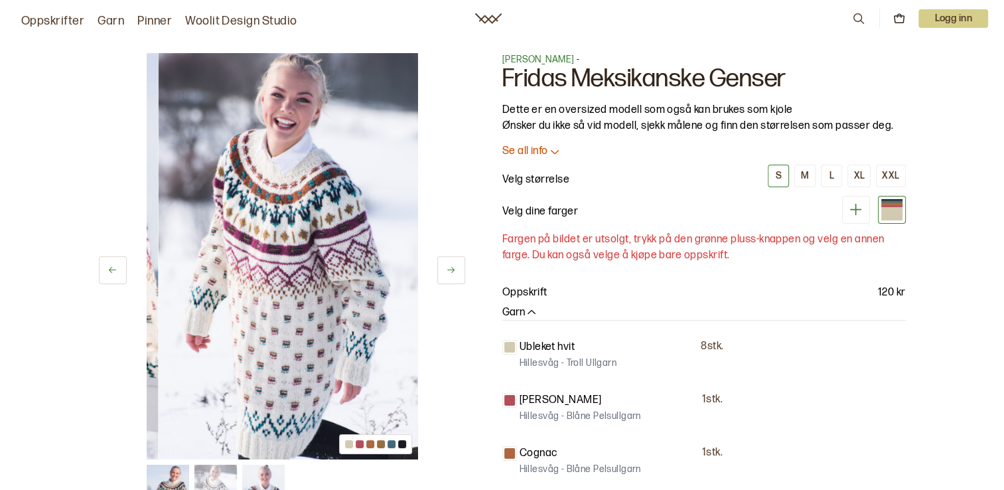
scroll to position [66, 0]
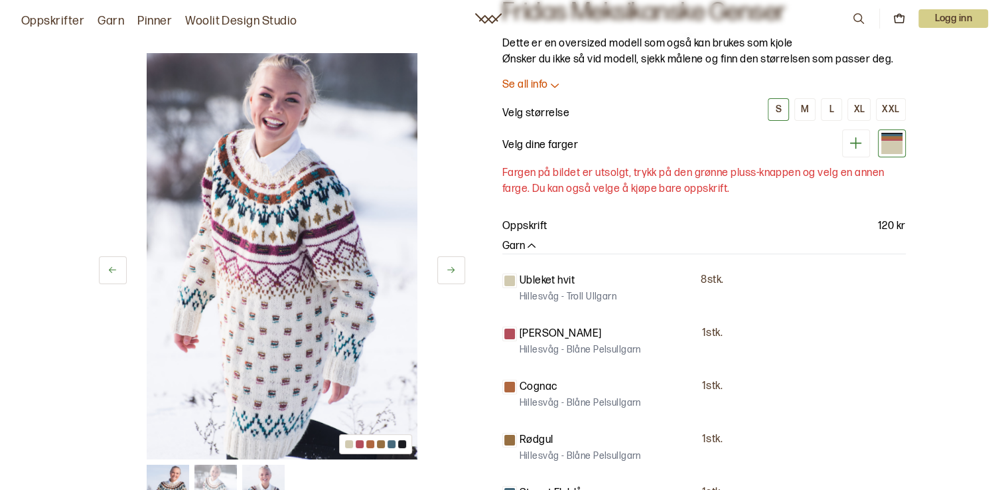
click at [459, 267] on button at bounding box center [451, 270] width 28 height 28
